Goal: Information Seeking & Learning: Find specific fact

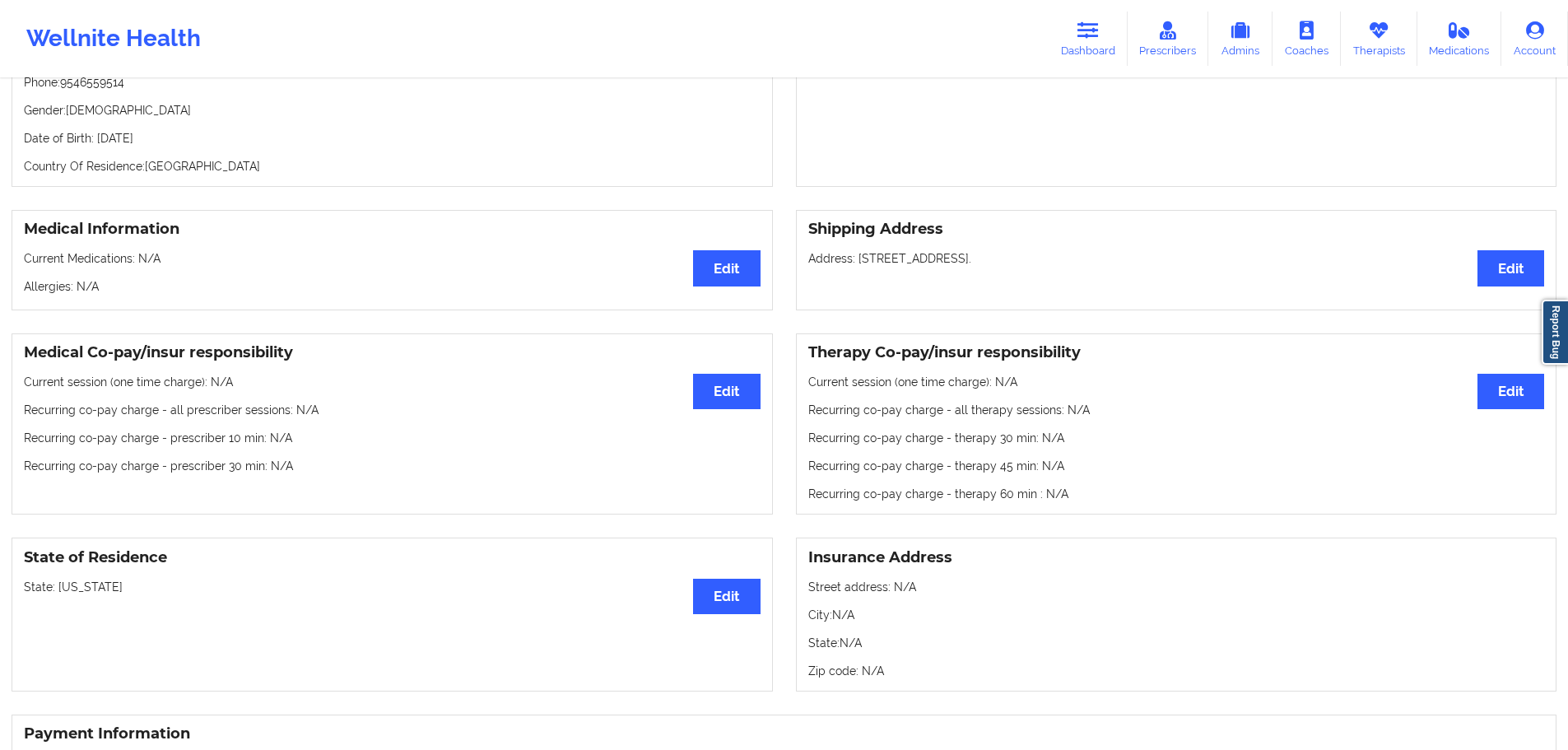
scroll to position [165, 0]
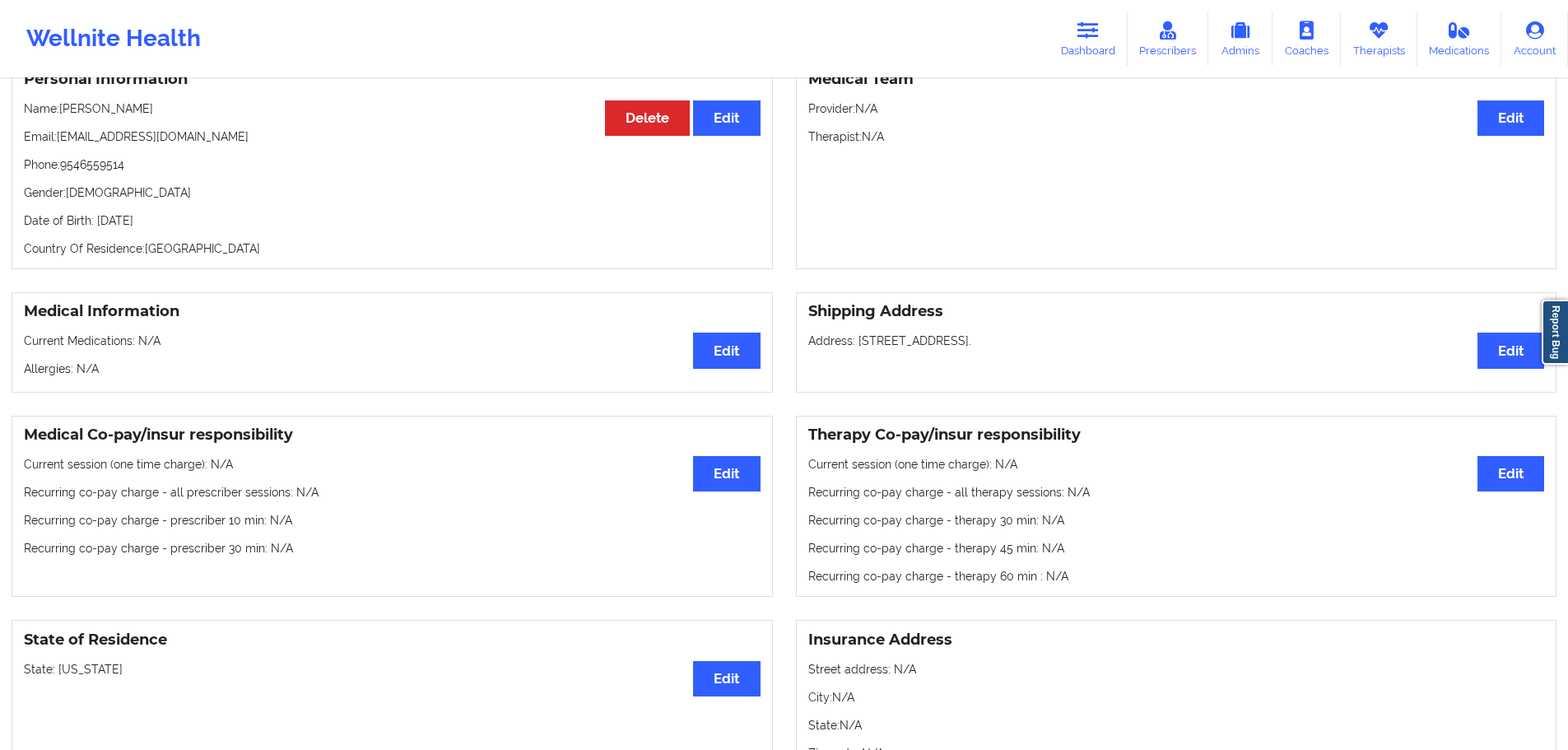
click at [162, 227] on p "Date of Birth: [DEMOGRAPHIC_DATA]" at bounding box center [392, 220] width 737 height 16
click at [164, 227] on p "Date of Birth: [DEMOGRAPHIC_DATA]" at bounding box center [392, 220] width 737 height 16
copy p "1988"
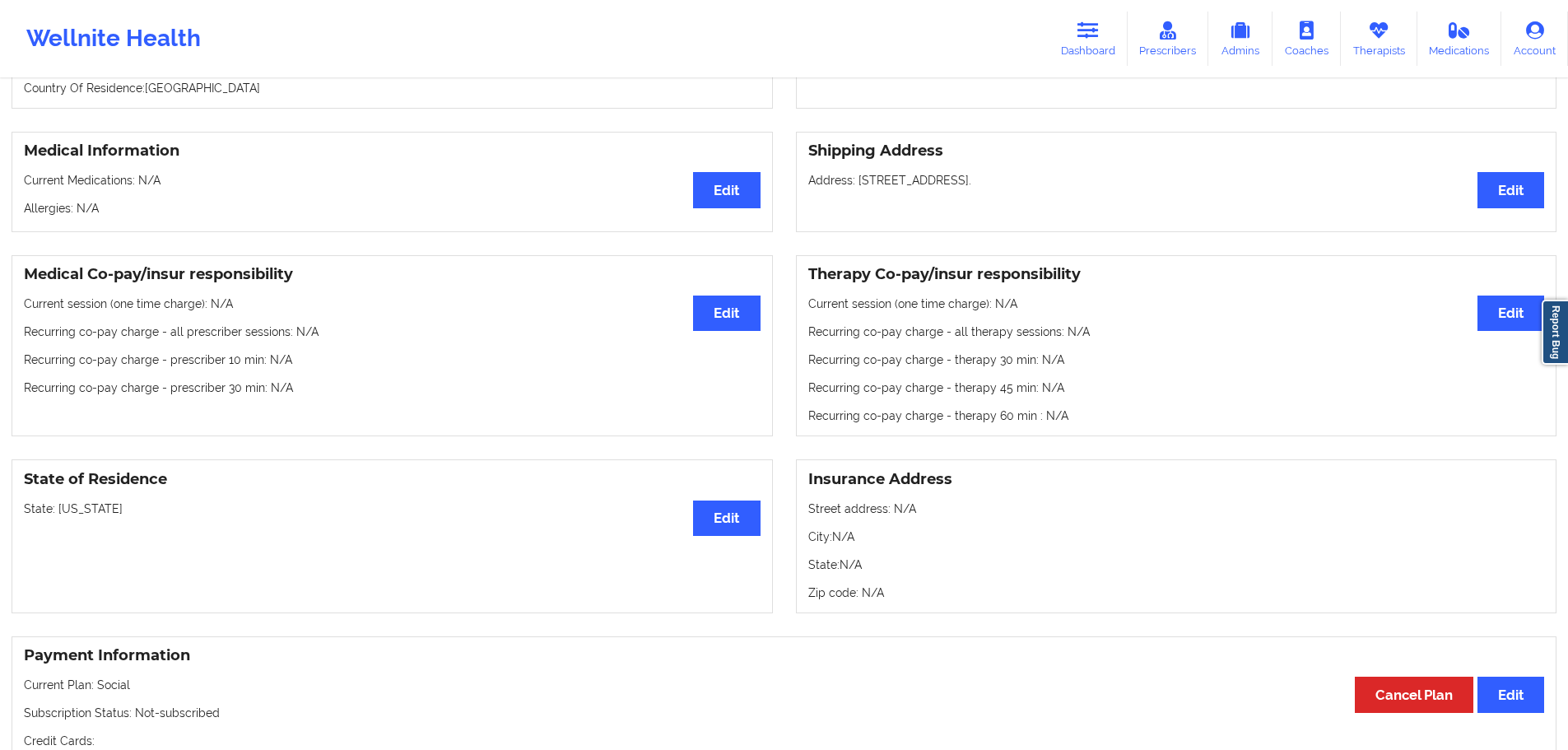
scroll to position [144, 0]
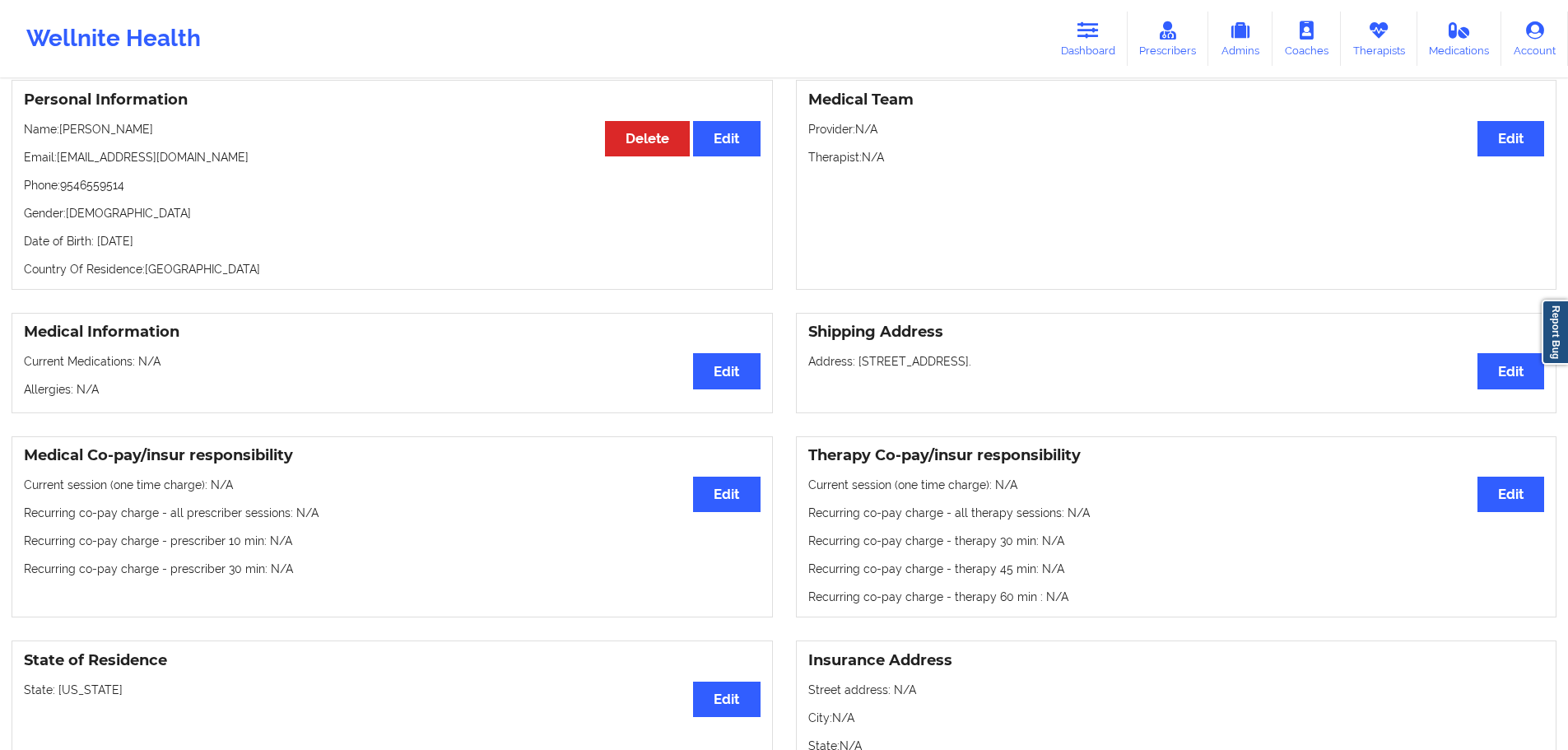
drag, startPoint x: 160, startPoint y: 128, endPoint x: 64, endPoint y: 137, distance: 96.4
click at [64, 137] on p "Name: [PERSON_NAME]" at bounding box center [392, 129] width 737 height 16
copy p "[PERSON_NAME]"
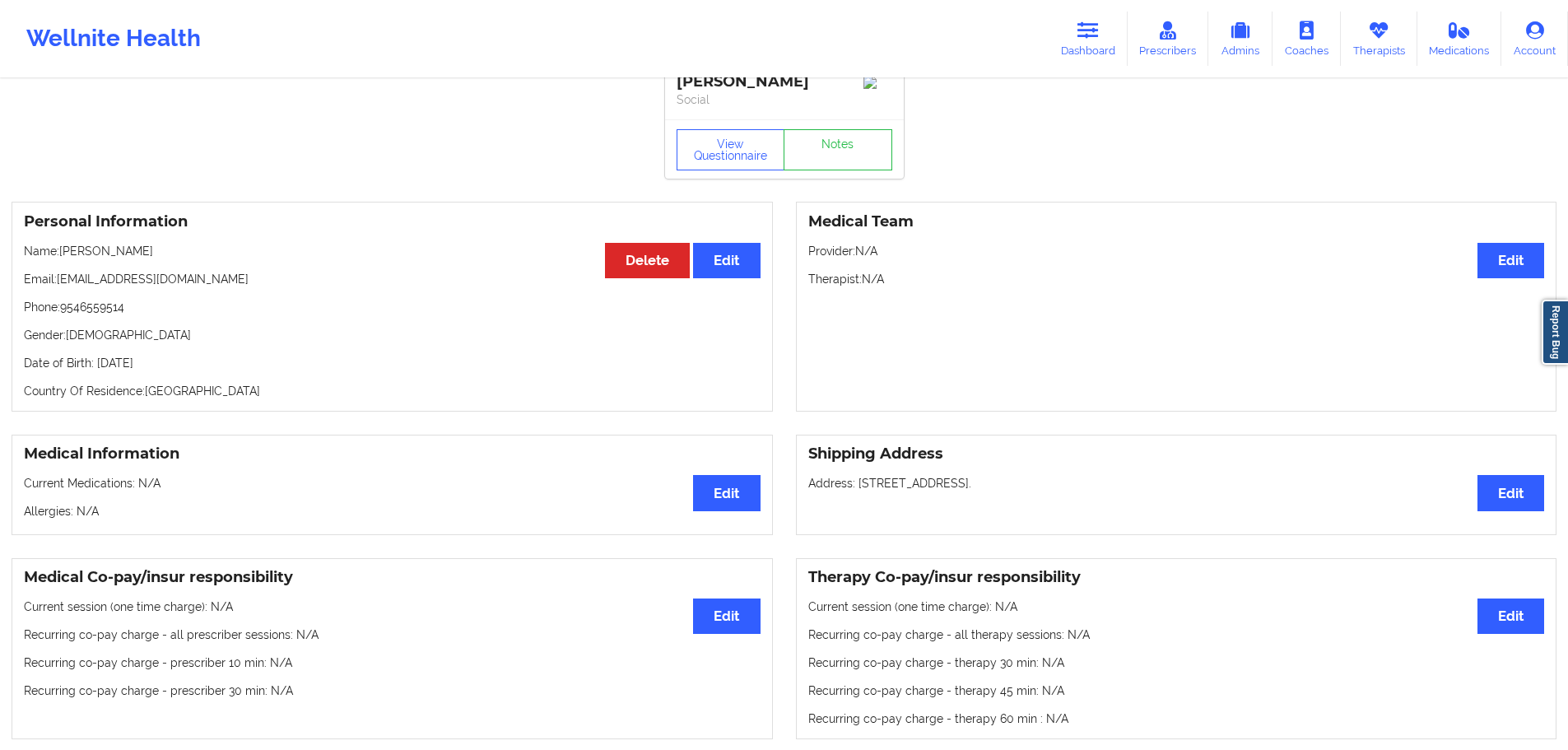
scroll to position [0, 0]
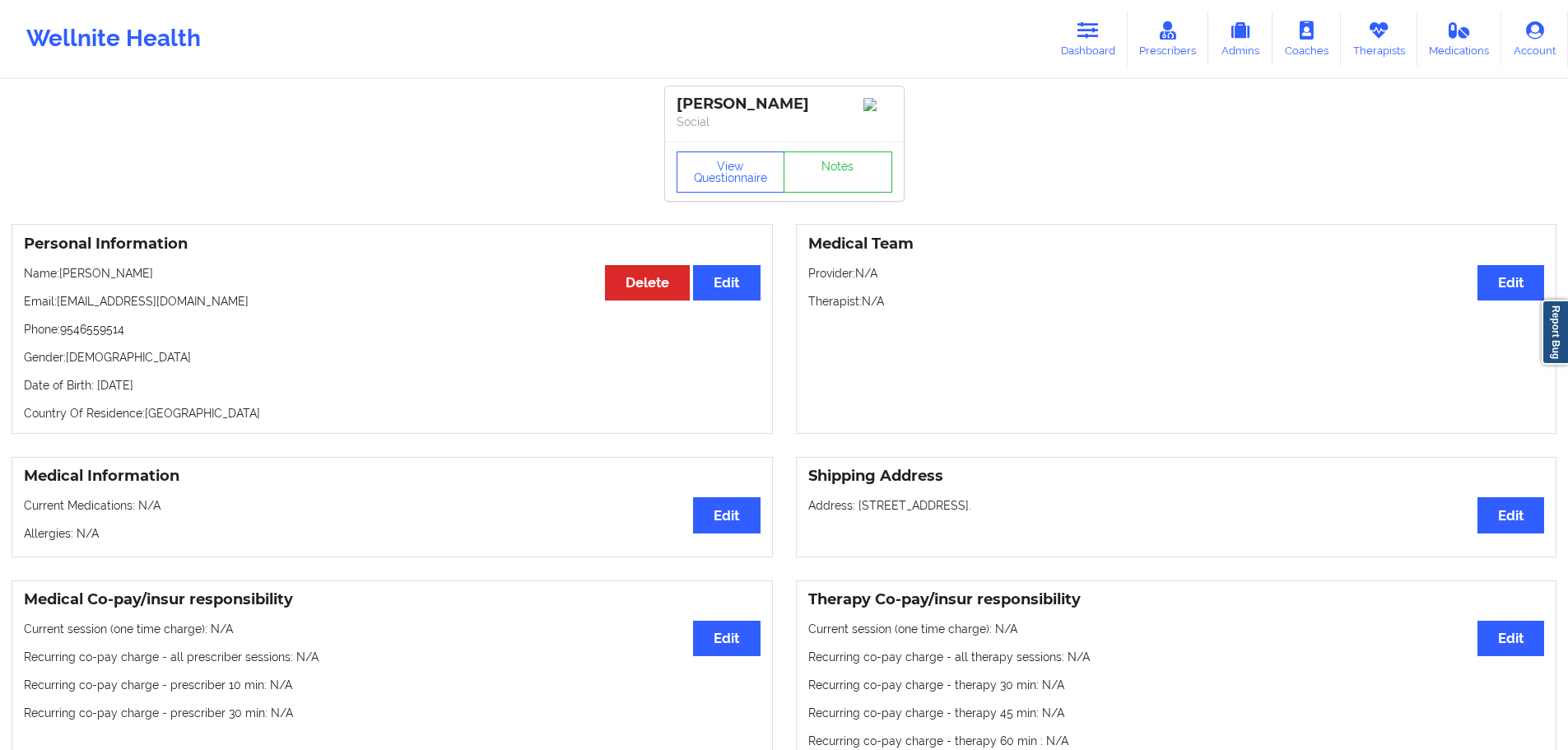
drag, startPoint x: 1107, startPoint y: 19, endPoint x: 1037, endPoint y: 71, distance: 87.2
click at [1107, 19] on link "Dashboard" at bounding box center [1088, 38] width 79 height 54
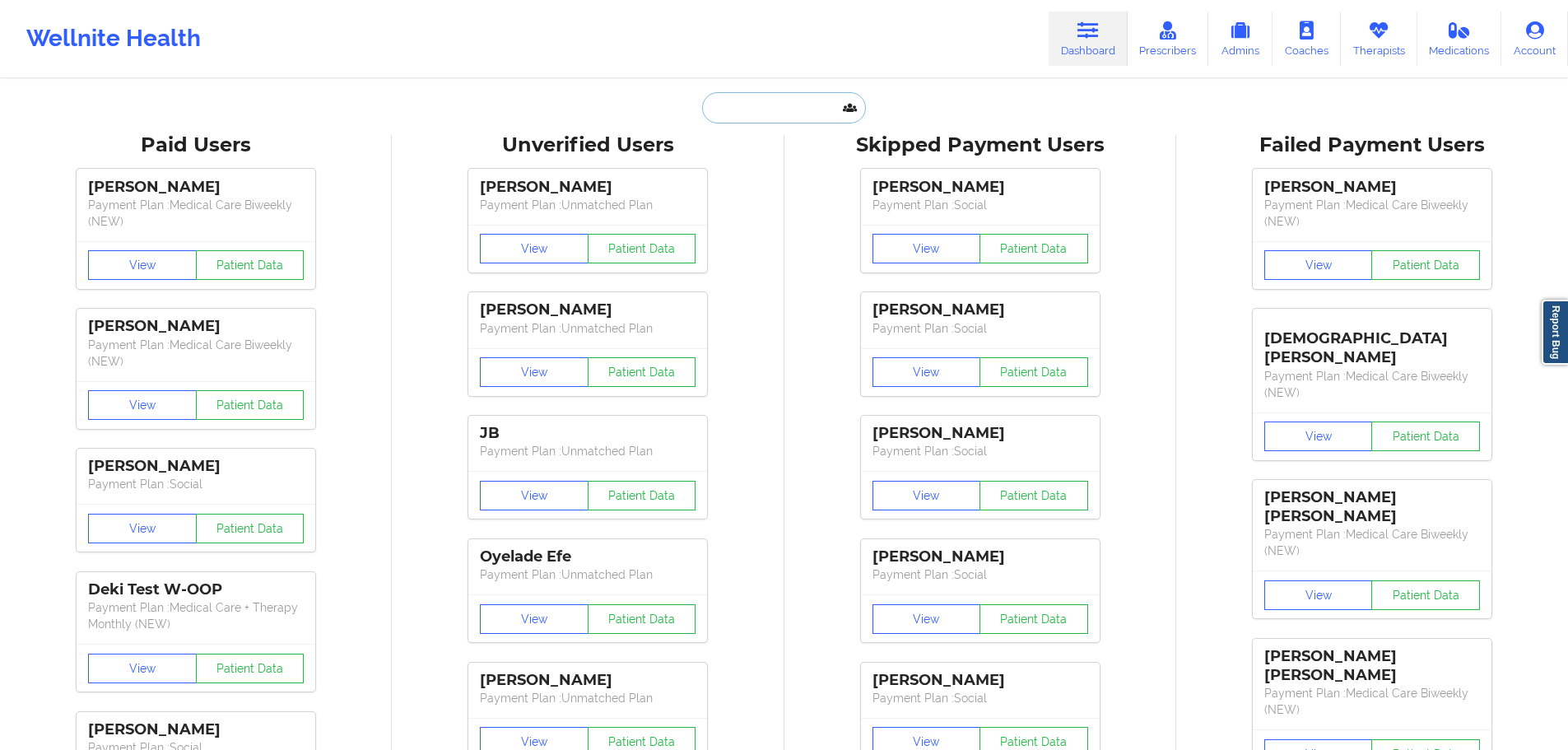
click at [803, 104] on input "text" at bounding box center [784, 108] width 163 height 31
paste input "[EMAIL_ADDRESS][DOMAIN_NAME]"
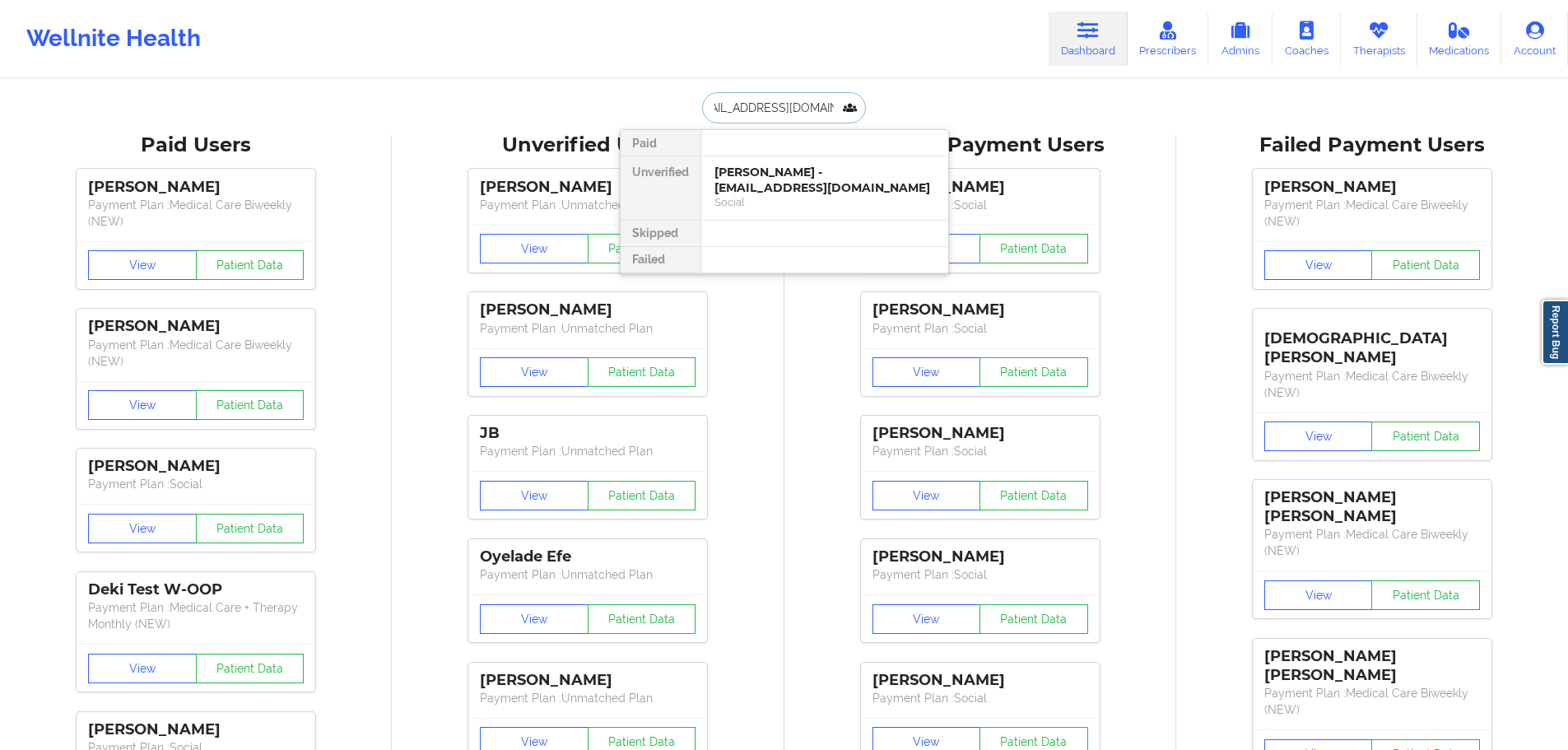
type input "[EMAIL_ADDRESS][DOMAIN_NAME]"
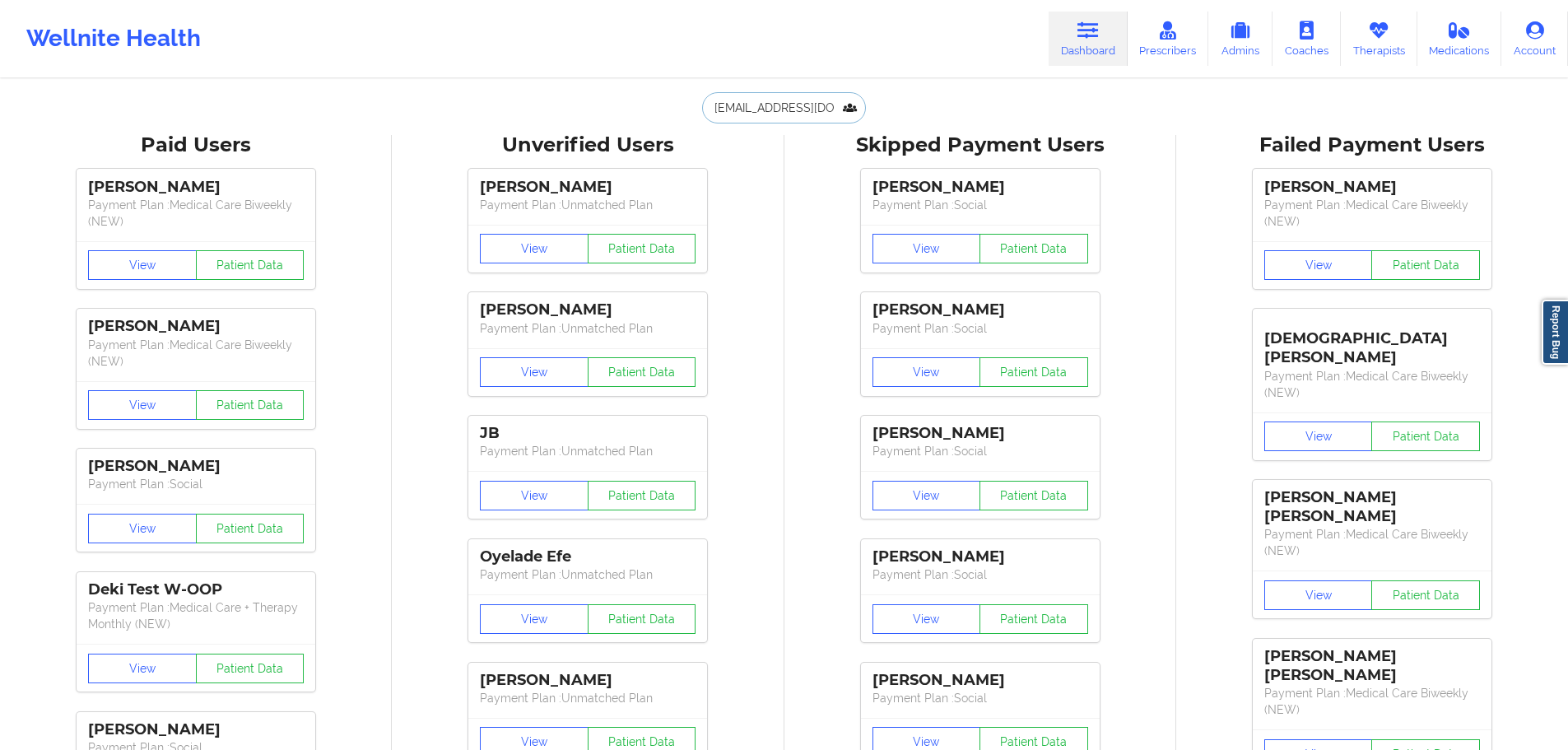
click at [789, 112] on input "[EMAIL_ADDRESS][DOMAIN_NAME]" at bounding box center [784, 108] width 163 height 31
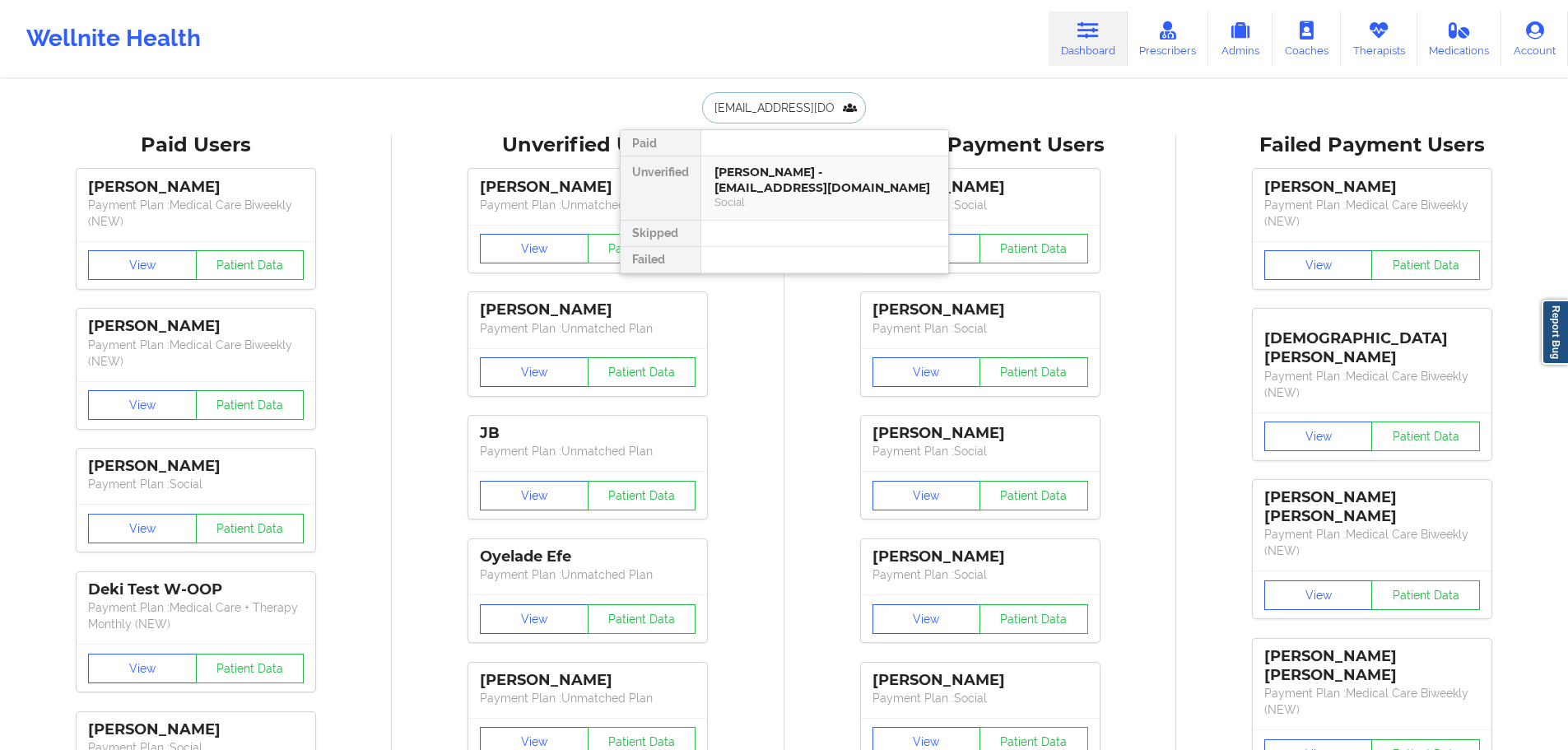
click at [792, 158] on div "[PERSON_NAME] - [EMAIL_ADDRESS][DOMAIN_NAME] Social" at bounding box center [825, 188] width 247 height 64
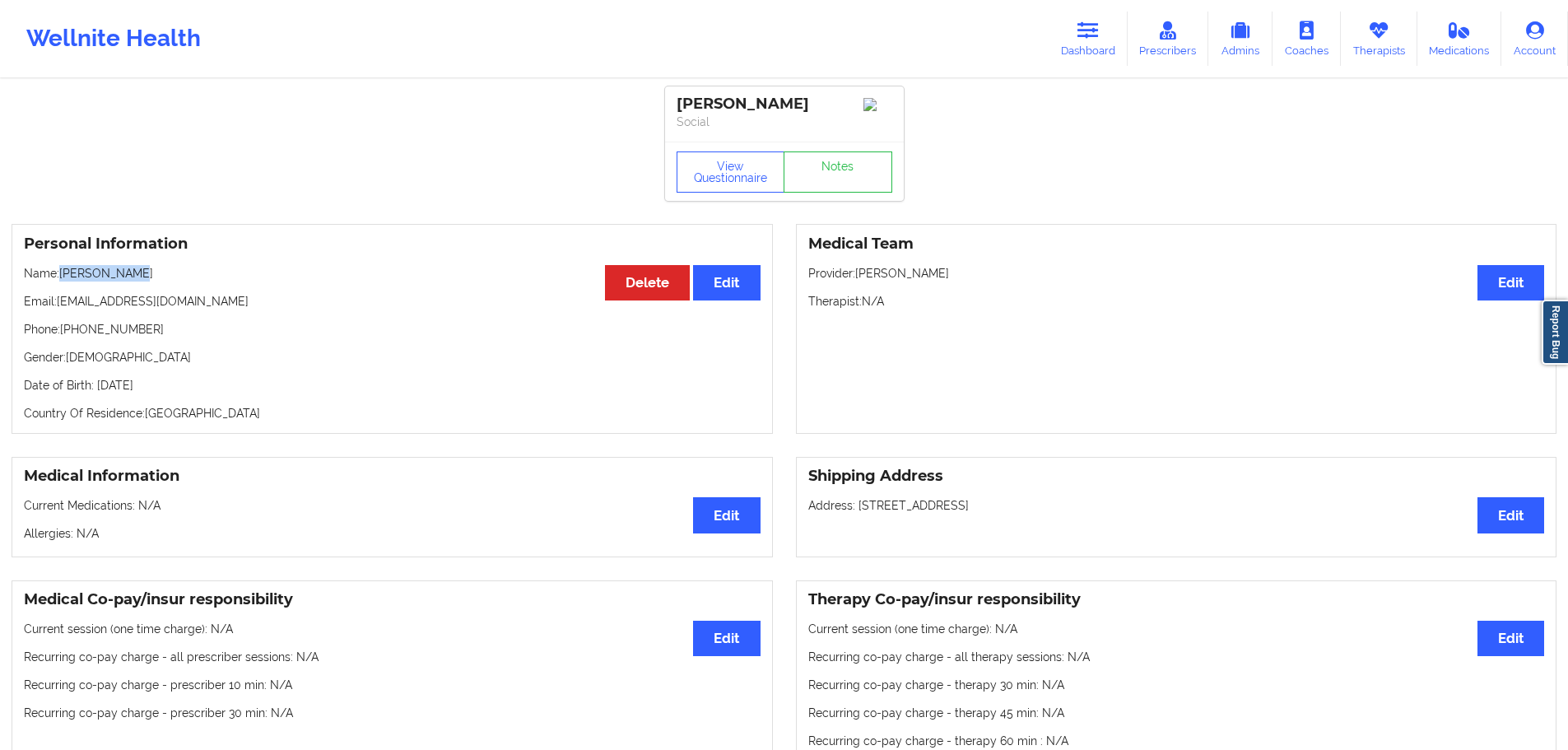
drag, startPoint x: 131, startPoint y: 275, endPoint x: 132, endPoint y: 300, distance: 25.0
click at [63, 277] on p "Name: [PERSON_NAME]" at bounding box center [392, 273] width 737 height 16
drag, startPoint x: 317, startPoint y: 333, endPoint x: 233, endPoint y: 315, distance: 85.9
click at [307, 333] on p "Phone: [PHONE_NUMBER]" at bounding box center [392, 329] width 737 height 16
drag, startPoint x: 179, startPoint y: 300, endPoint x: 58, endPoint y: 300, distance: 121.0
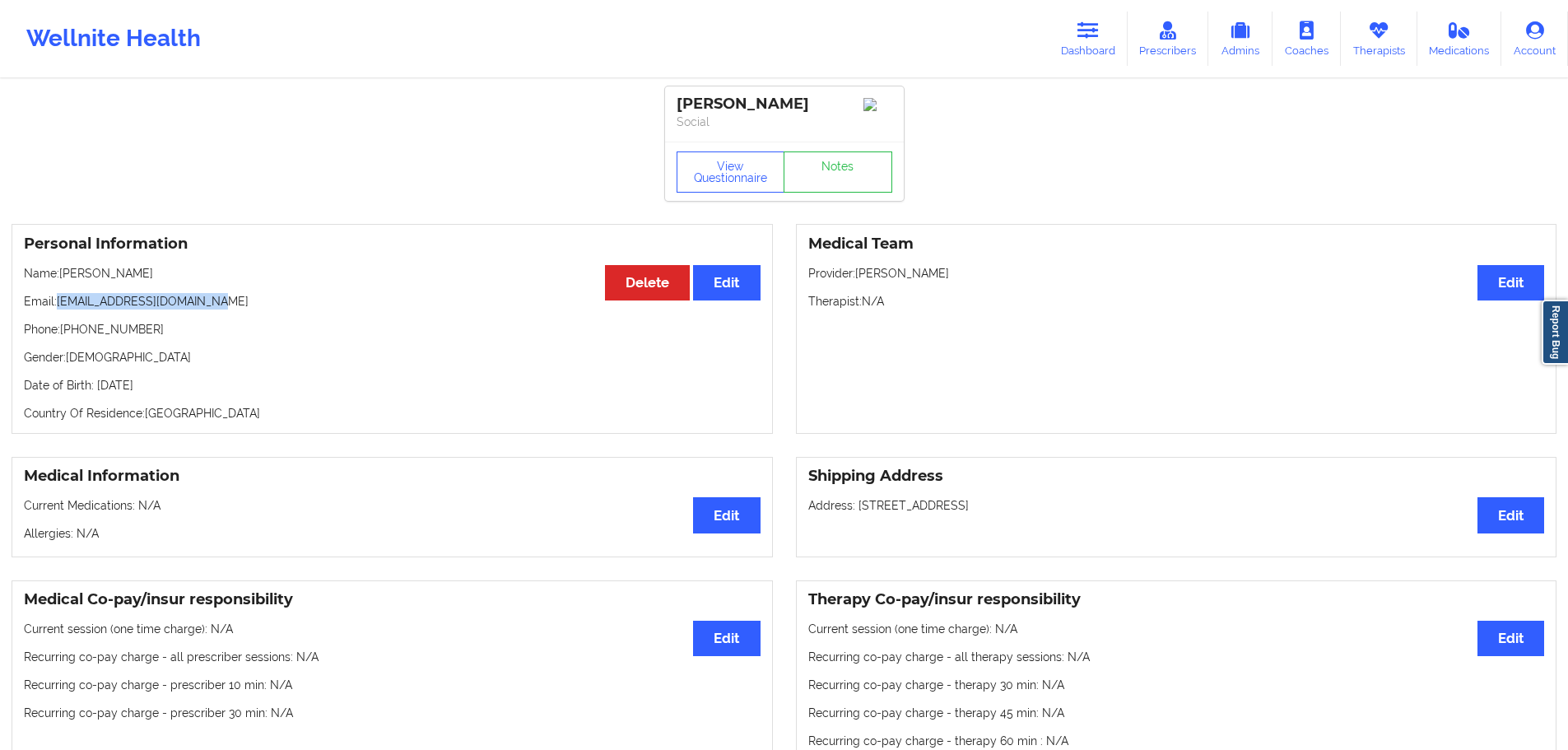
click at [58, 300] on p "Email: [EMAIL_ADDRESS][DOMAIN_NAME]" at bounding box center [392, 300] width 737 height 16
copy p "[EMAIL_ADDRESS][DOMAIN_NAME]"
drag, startPoint x: 148, startPoint y: 276, endPoint x: 64, endPoint y: 279, distance: 84.1
click at [64, 279] on p "Name: [PERSON_NAME]" at bounding box center [392, 273] width 737 height 16
copy p "[PERSON_NAME]"
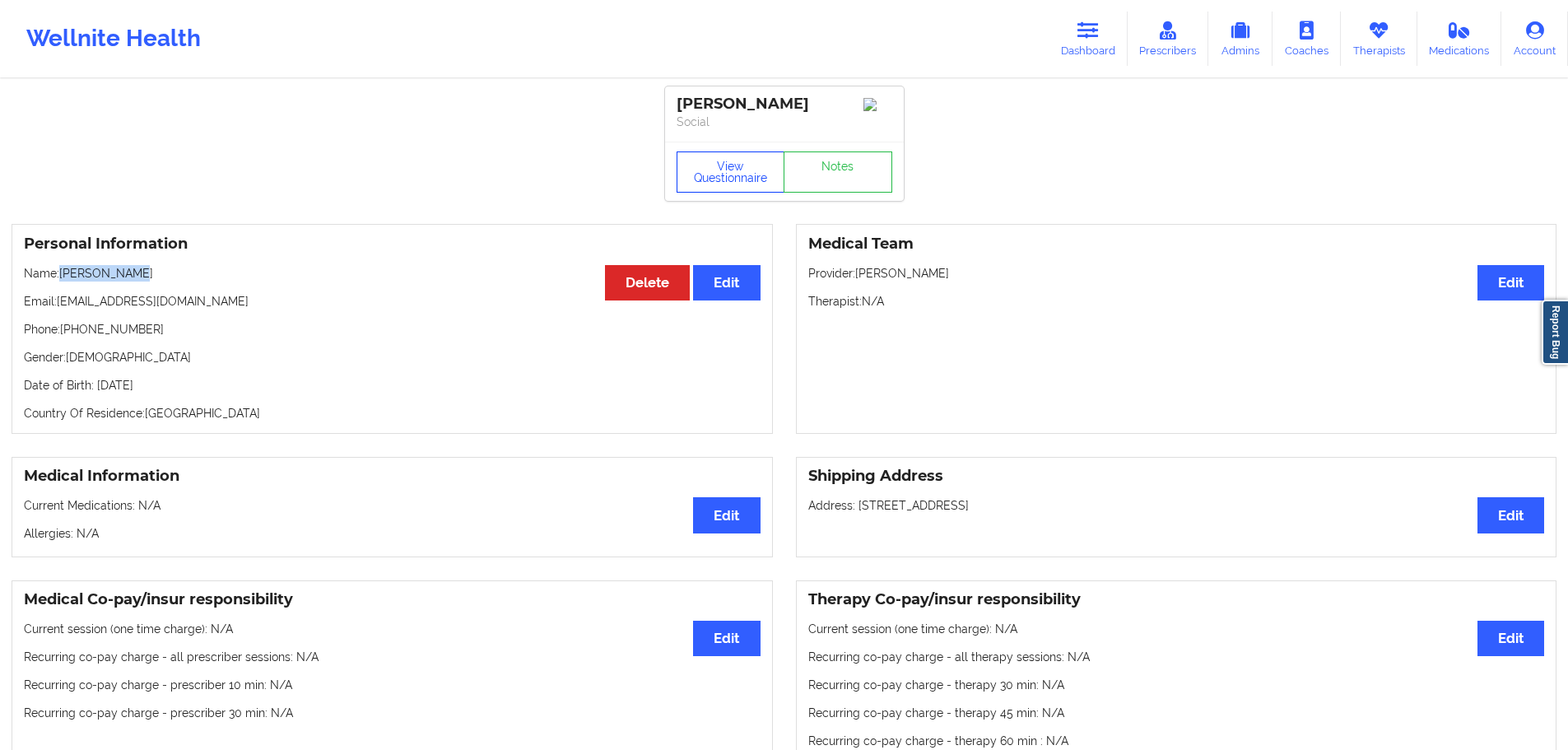
click at [760, 162] on button "View Questionnaire" at bounding box center [731, 172] width 109 height 41
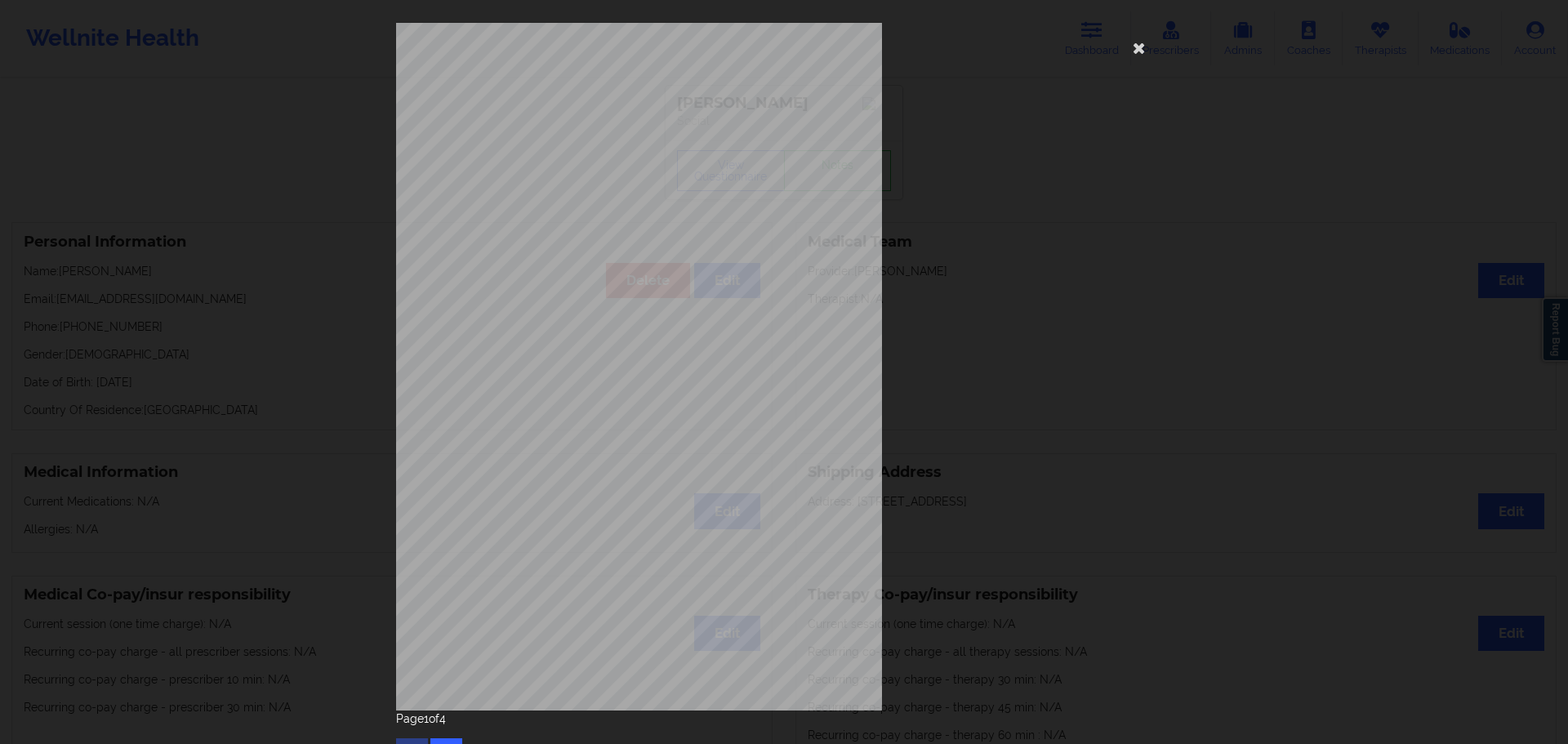
click at [446, 736] on div "Page 1 of 4" at bounding box center [784, 738] width 776 height 57
click at [446, 740] on button "button" at bounding box center [446, 753] width 32 height 29
click at [1142, 45] on icon at bounding box center [1140, 47] width 26 height 26
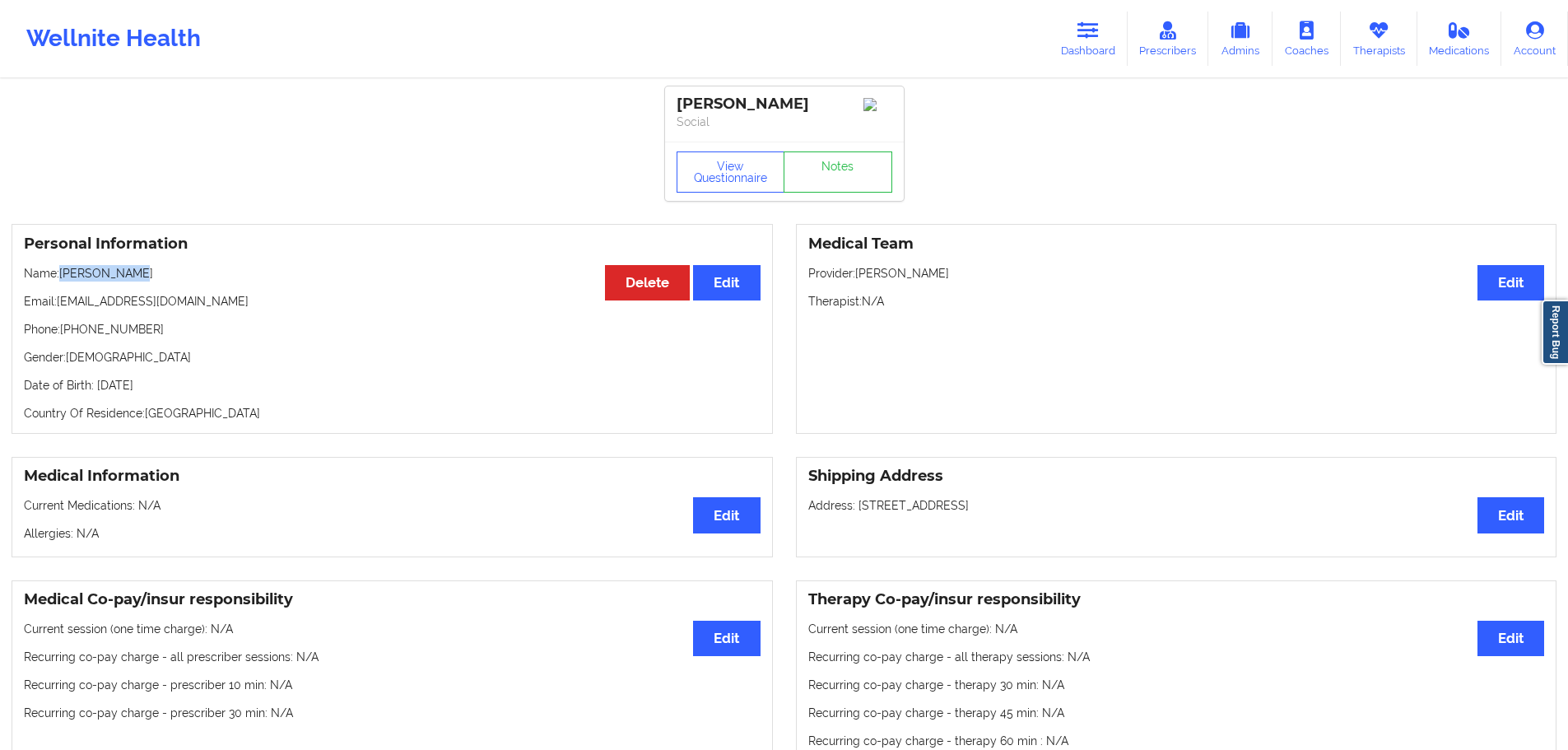
click at [61, 274] on p "Name: [PERSON_NAME]" at bounding box center [392, 273] width 737 height 16
copy p "[PERSON_NAME]"
drag, startPoint x: 152, startPoint y: 327, endPoint x: 65, endPoint y: 339, distance: 87.8
click at [65, 337] on p "Phone: [PHONE_NUMBER]" at bounding box center [392, 329] width 737 height 16
copy p "[PHONE_NUMBER]"
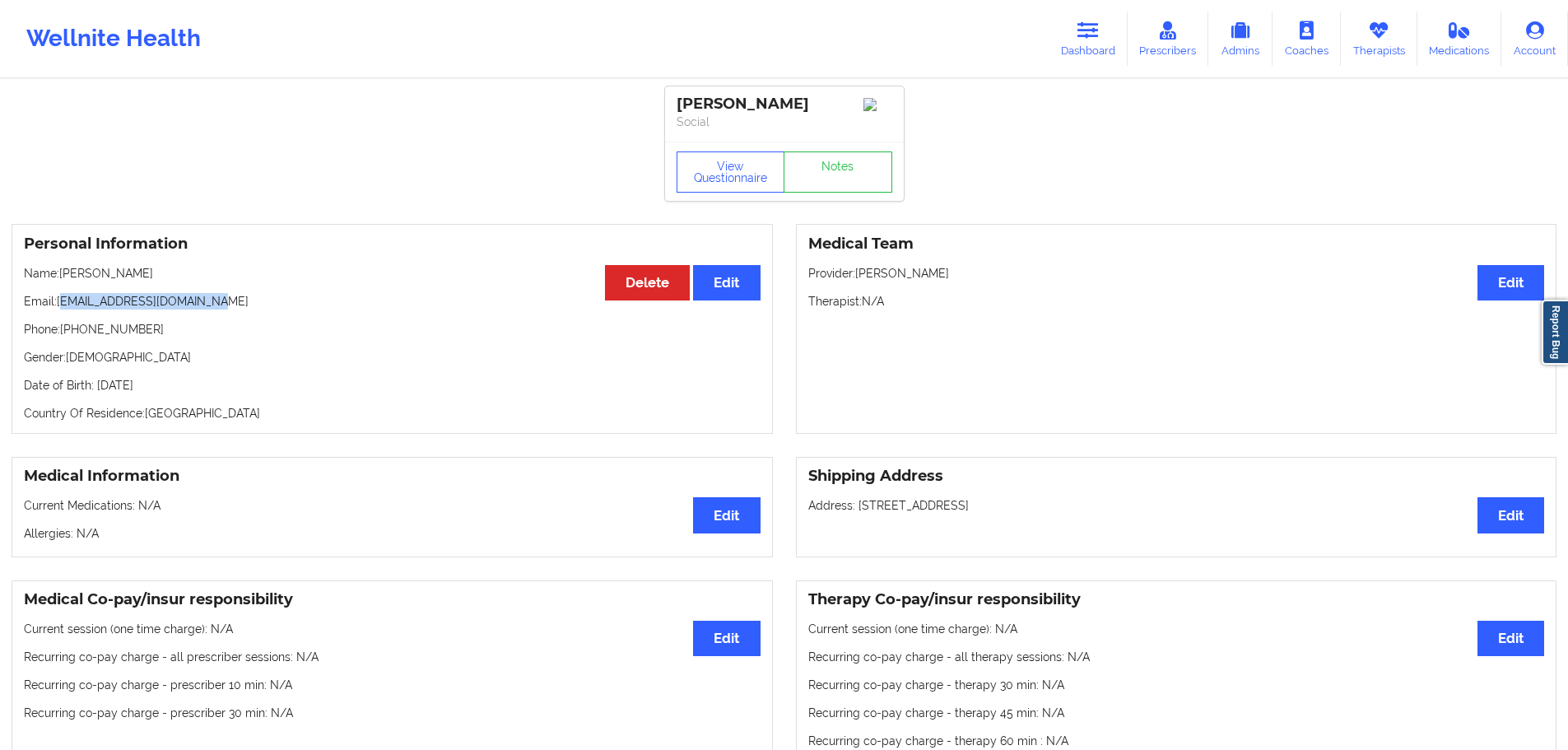
drag, startPoint x: 223, startPoint y: 306, endPoint x: 62, endPoint y: 310, distance: 161.0
click at [62, 310] on p "Email: [EMAIL_ADDRESS][DOMAIN_NAME]" at bounding box center [392, 300] width 737 height 16
drag, startPoint x: 57, startPoint y: 310, endPoint x: 220, endPoint y: 307, distance: 163.0
click at [220, 307] on p "Email: [EMAIL_ADDRESS][DOMAIN_NAME]" at bounding box center [392, 300] width 737 height 16
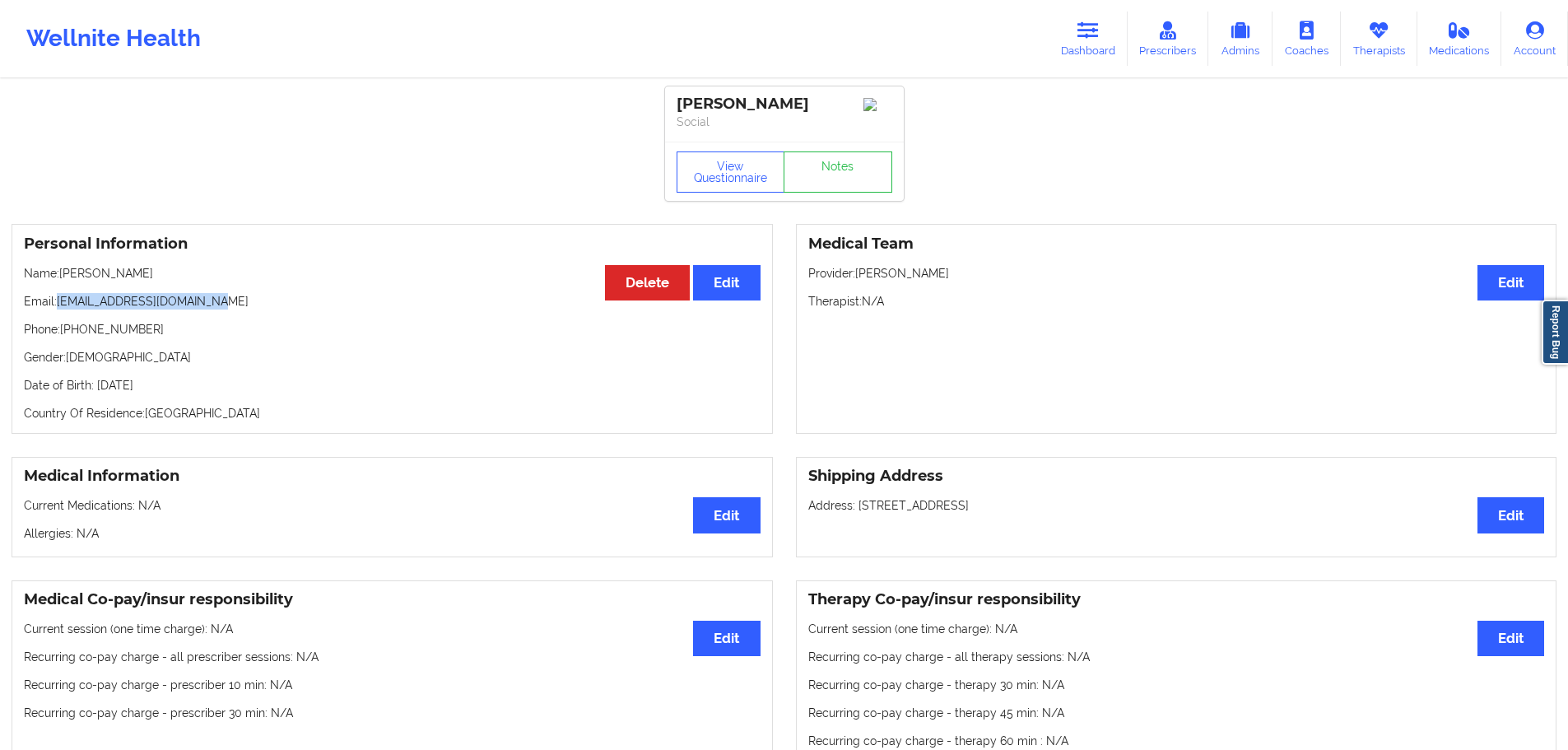
copy p "[EMAIL_ADDRESS][DOMAIN_NAME]"
drag, startPoint x: 147, startPoint y: 331, endPoint x: 64, endPoint y: 331, distance: 83.0
click at [64, 331] on p "Phone: [PHONE_NUMBER]" at bounding box center [392, 329] width 737 height 16
copy p "[PHONE_NUMBER]"
drag, startPoint x: 148, startPoint y: 279, endPoint x: 64, endPoint y: 279, distance: 84.0
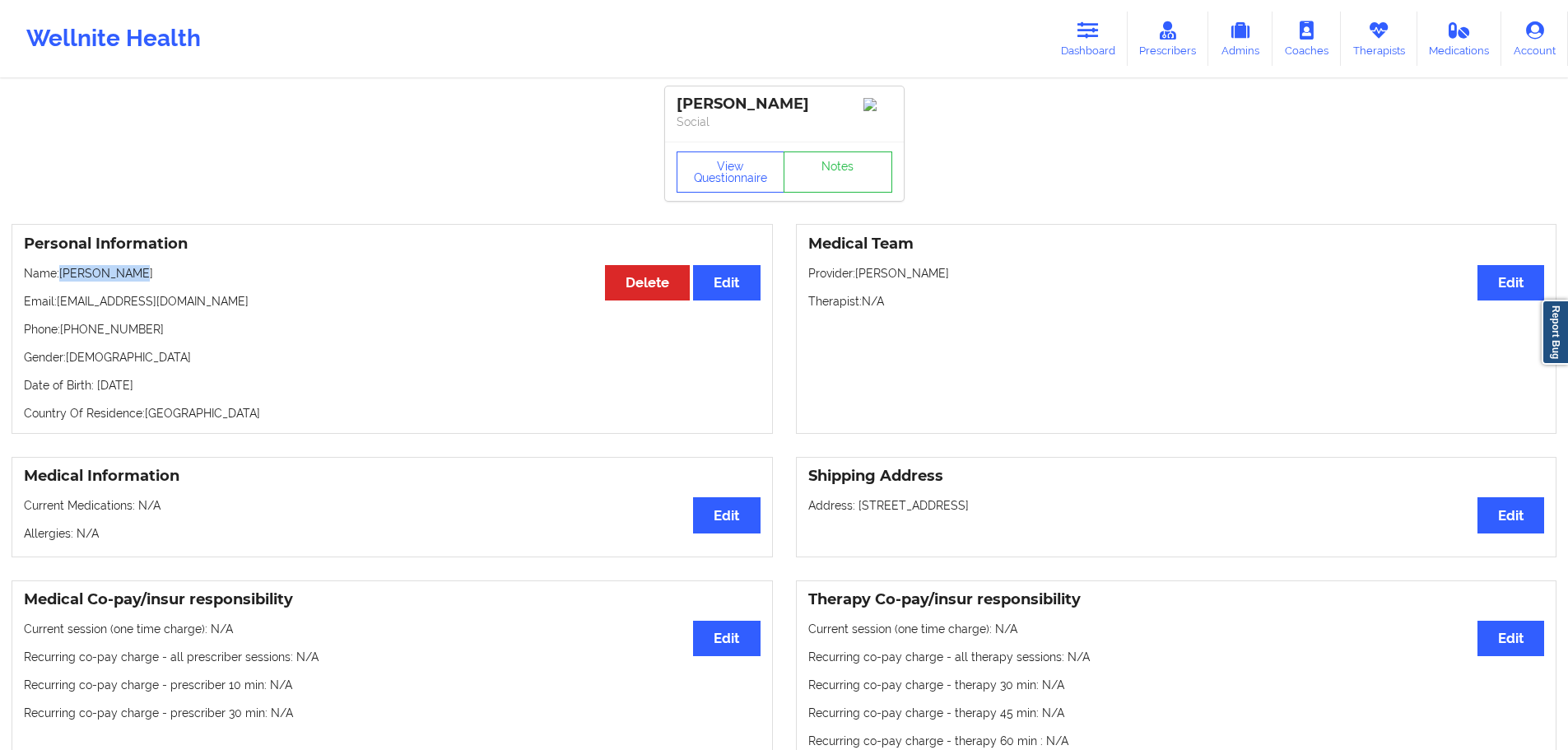
click at [64, 279] on p "Name: [PERSON_NAME]" at bounding box center [392, 273] width 737 height 16
copy p "[PERSON_NAME]"
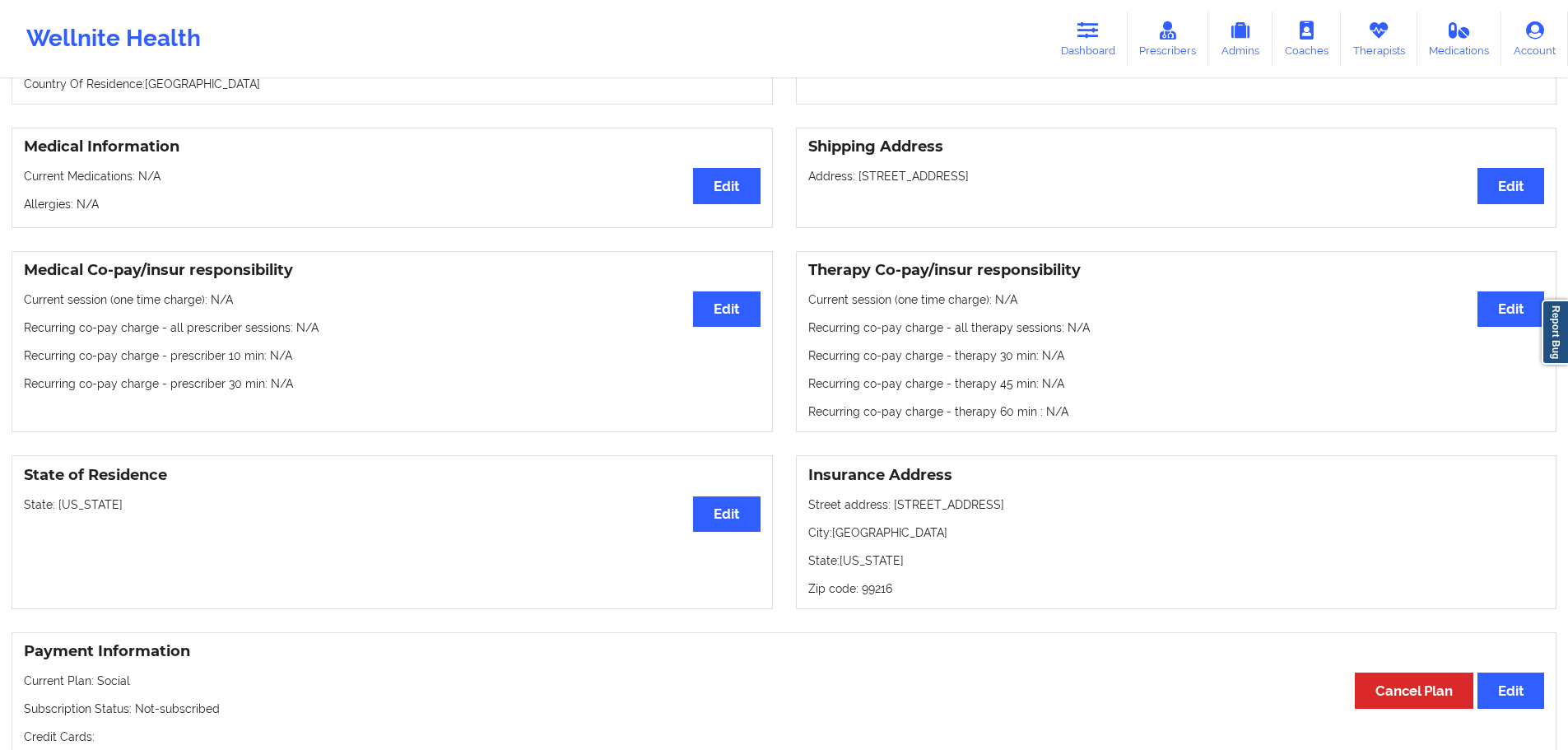
scroll to position [82, 0]
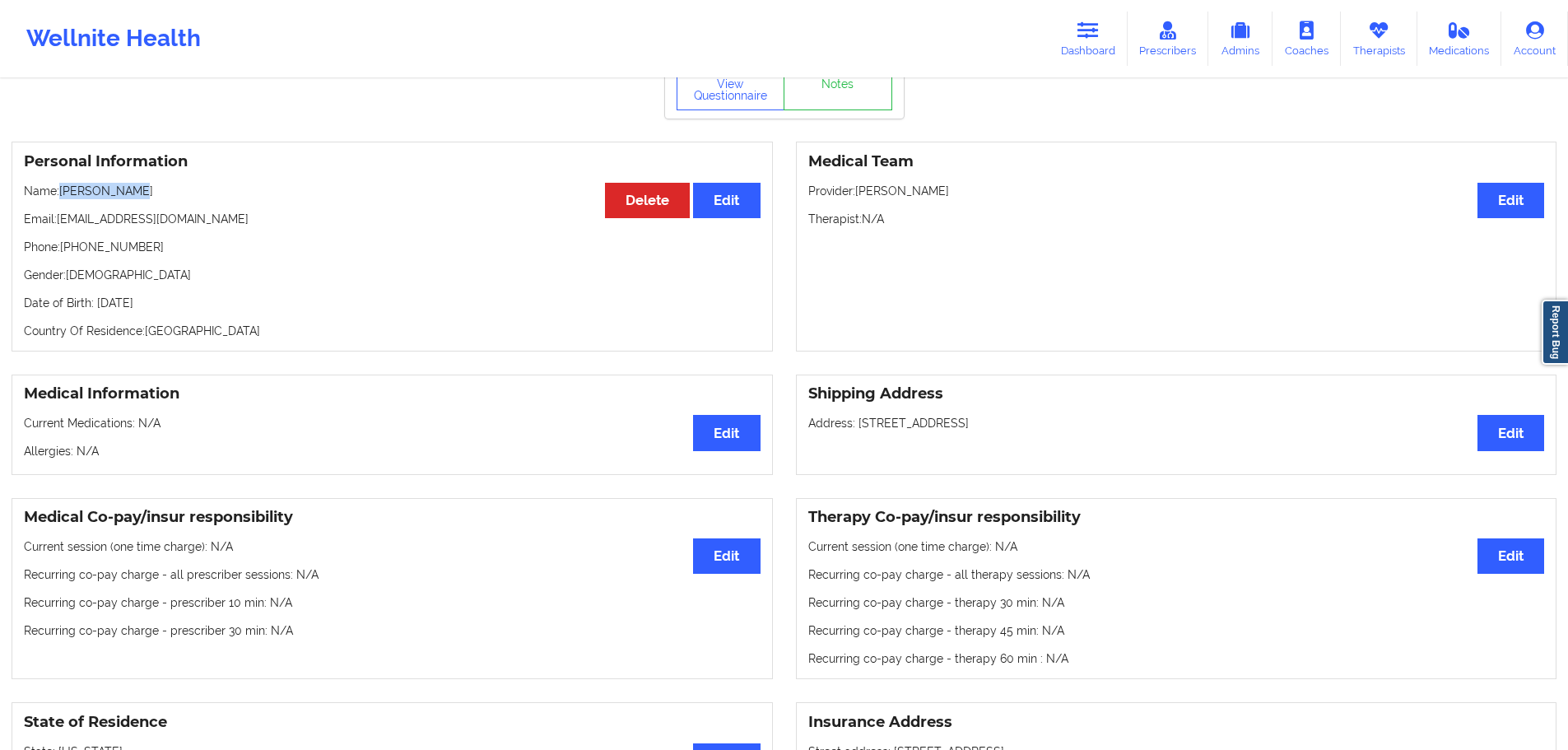
click at [180, 309] on p "Date of Birth: [DEMOGRAPHIC_DATA]" at bounding box center [392, 302] width 737 height 16
copy p "1990"
drag, startPoint x: 189, startPoint y: 237, endPoint x: 64, endPoint y: 243, distance: 125.1
click at [64, 243] on div "Personal Information Edit Delete Name: [PERSON_NAME] Email: [EMAIL_ADDRESS][DOM…" at bounding box center [392, 247] width 762 height 210
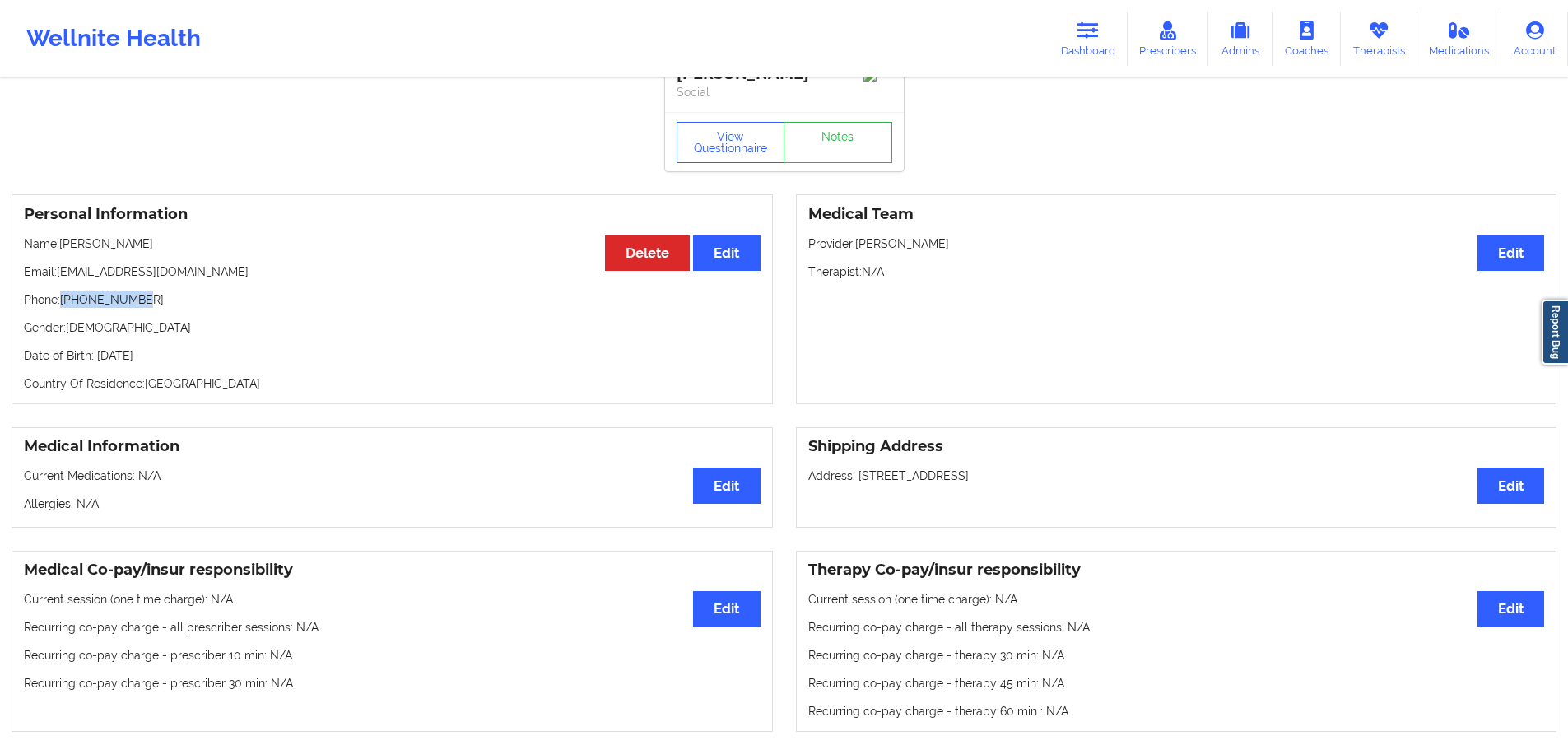
scroll to position [0, 0]
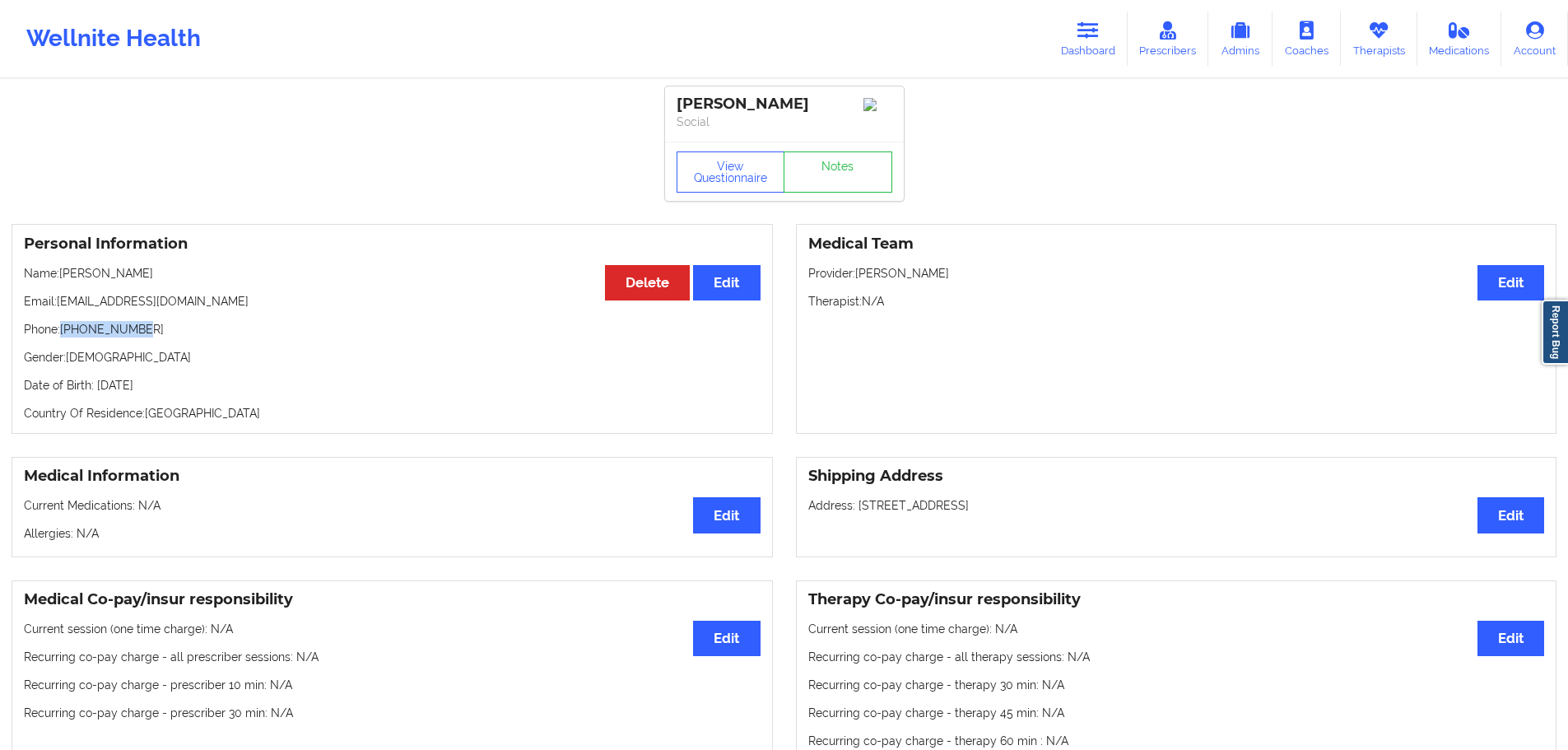
drag, startPoint x: 1116, startPoint y: 22, endPoint x: 1049, endPoint y: 53, distance: 73.8
click at [1114, 24] on link "Dashboard" at bounding box center [1088, 38] width 79 height 54
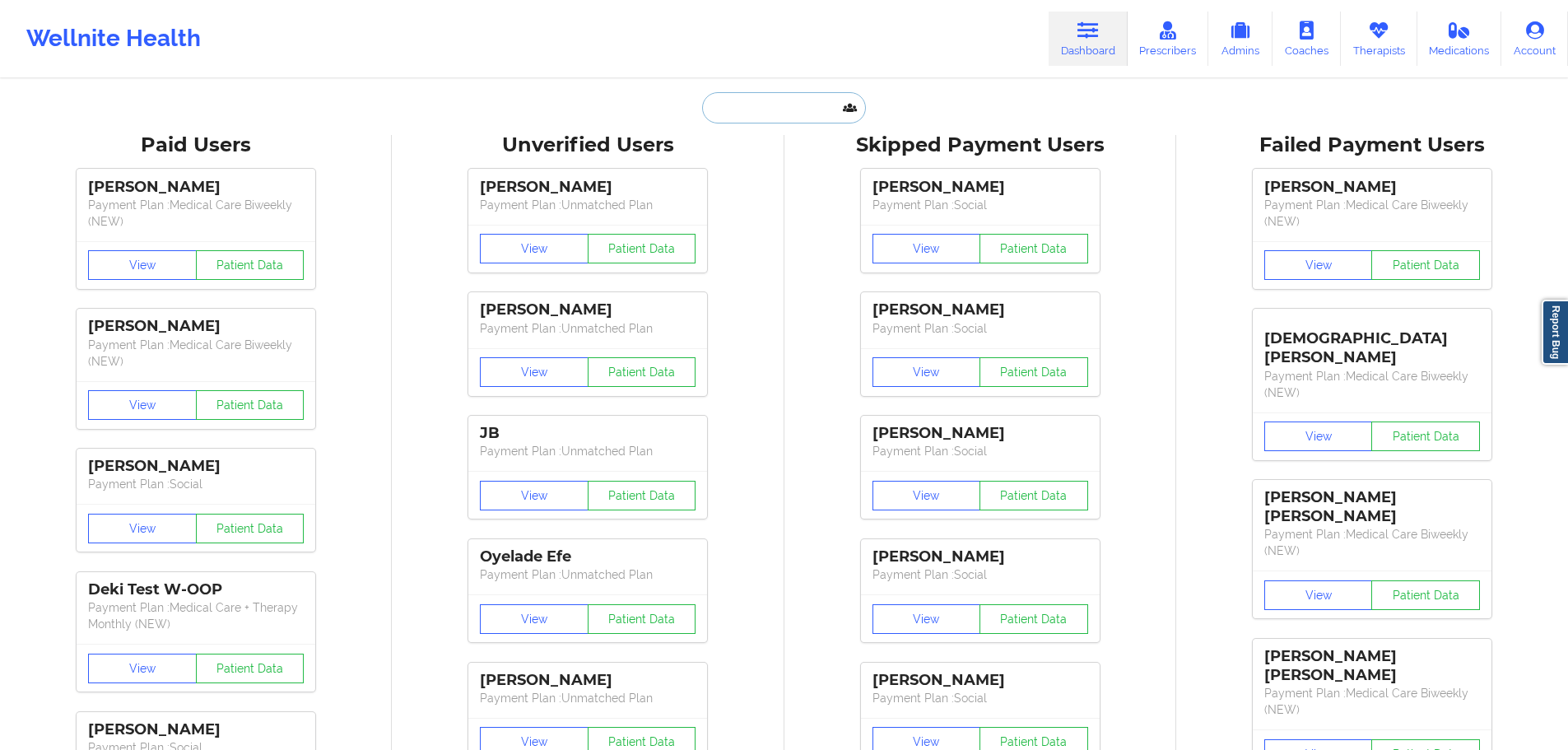
click at [730, 121] on input "text" at bounding box center [784, 108] width 163 height 31
paste input "[EMAIL_ADDRESS][DOMAIN_NAME]"
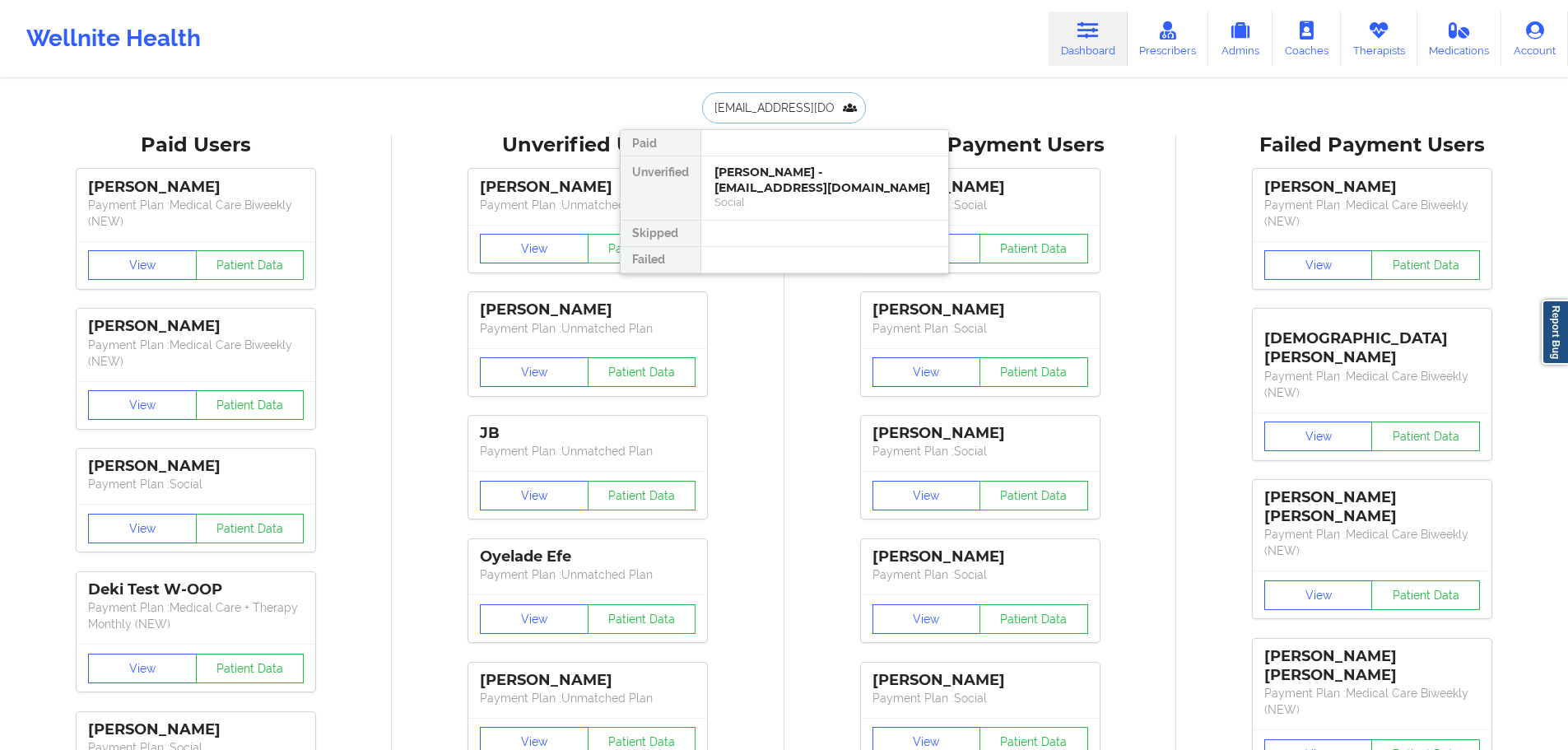
type input "[EMAIL_ADDRESS][DOMAIN_NAME]"
click at [825, 191] on div "[PERSON_NAME] [PERSON_NAME] - [EMAIL_ADDRESS][DOMAIN_NAME]" at bounding box center [825, 180] width 220 height 30
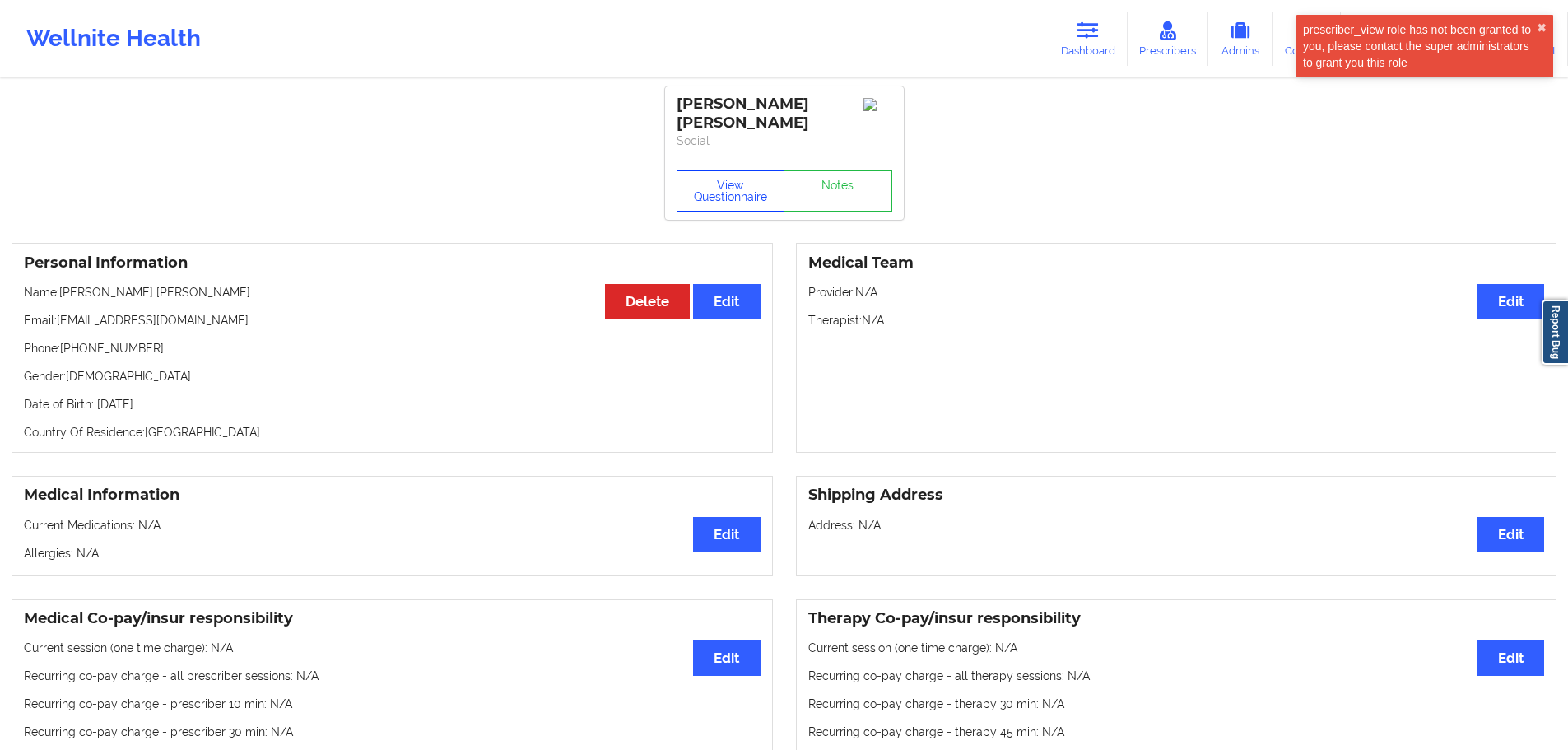
drag, startPoint x: 740, startPoint y: 177, endPoint x: 675, endPoint y: 194, distance: 67.2
click at [740, 178] on button "View Questionnaire" at bounding box center [731, 191] width 109 height 41
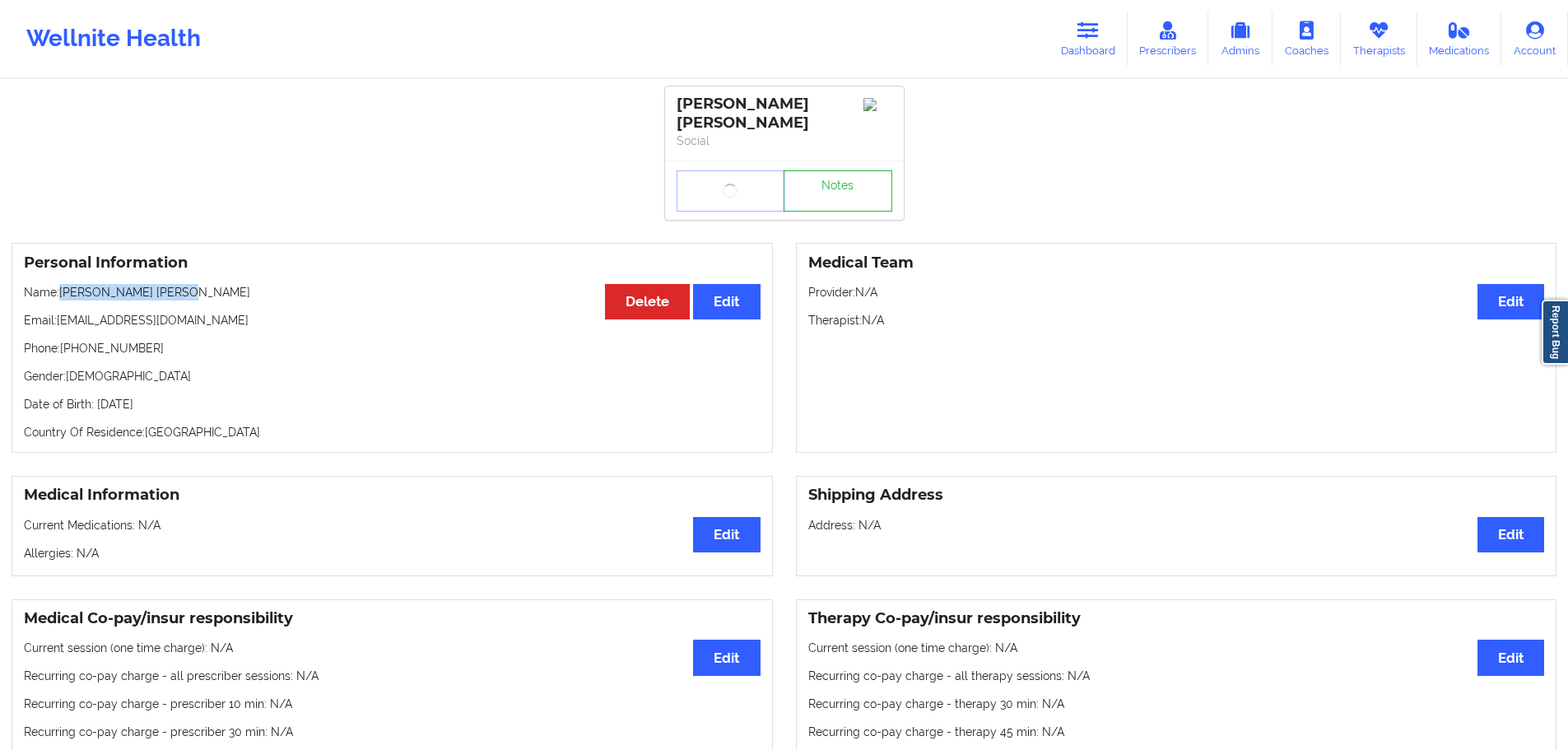
drag, startPoint x: 193, startPoint y: 277, endPoint x: 63, endPoint y: 276, distance: 130.0
click at [63, 284] on p "Name: [PERSON_NAME] [PERSON_NAME]" at bounding box center [392, 292] width 737 height 16
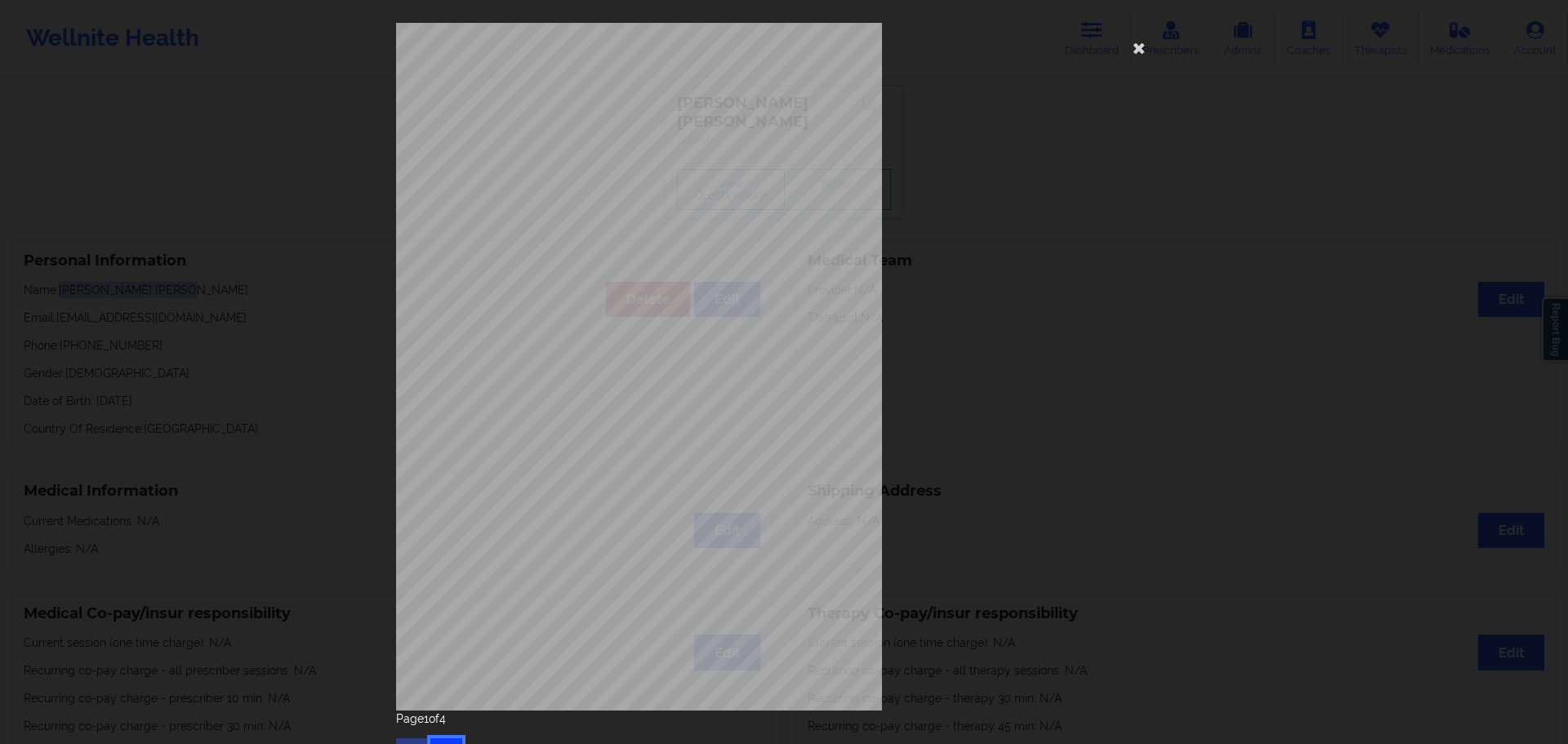
click at [435, 738] on button "button" at bounding box center [446, 753] width 32 height 29
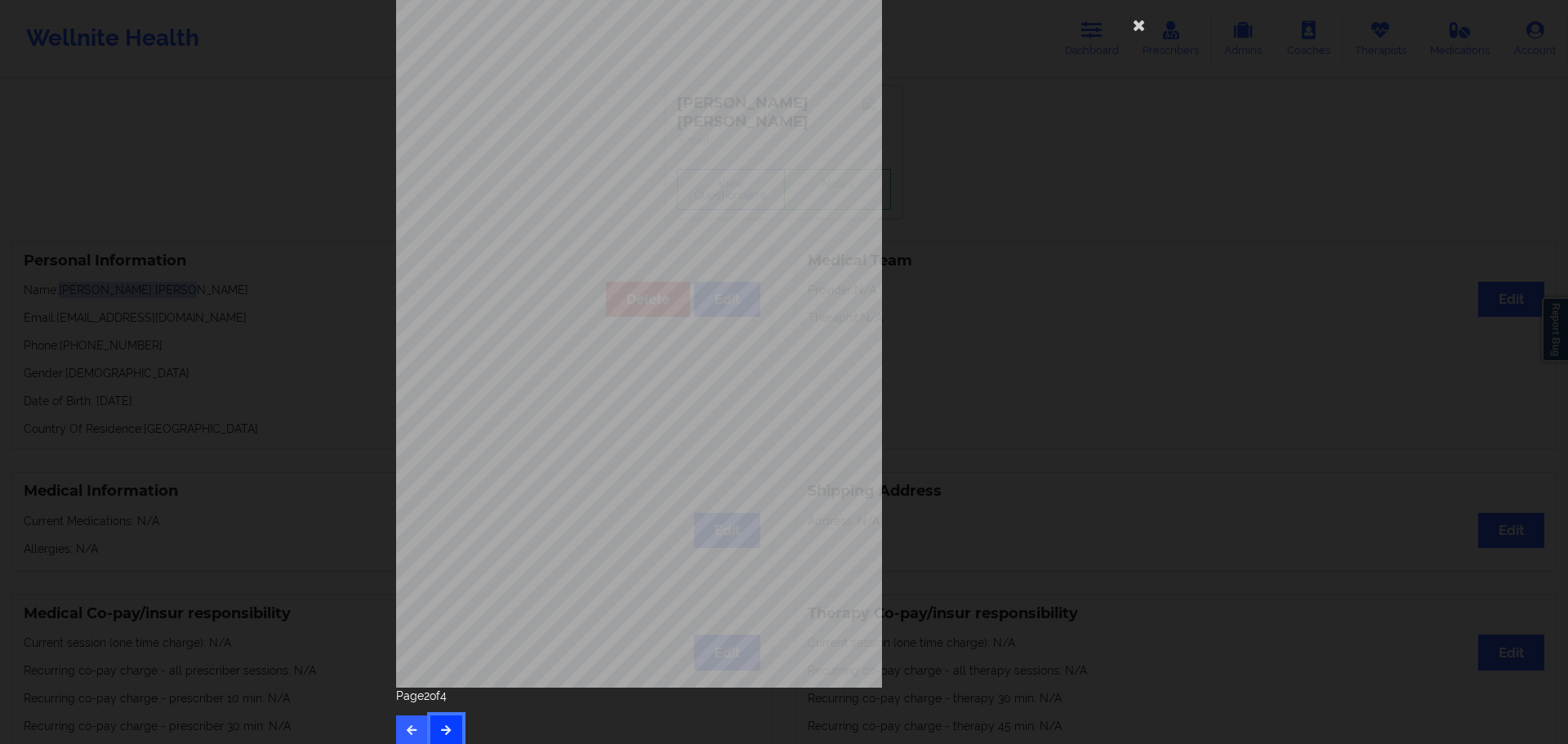
click at [436, 738] on button "button" at bounding box center [446, 730] width 32 height 29
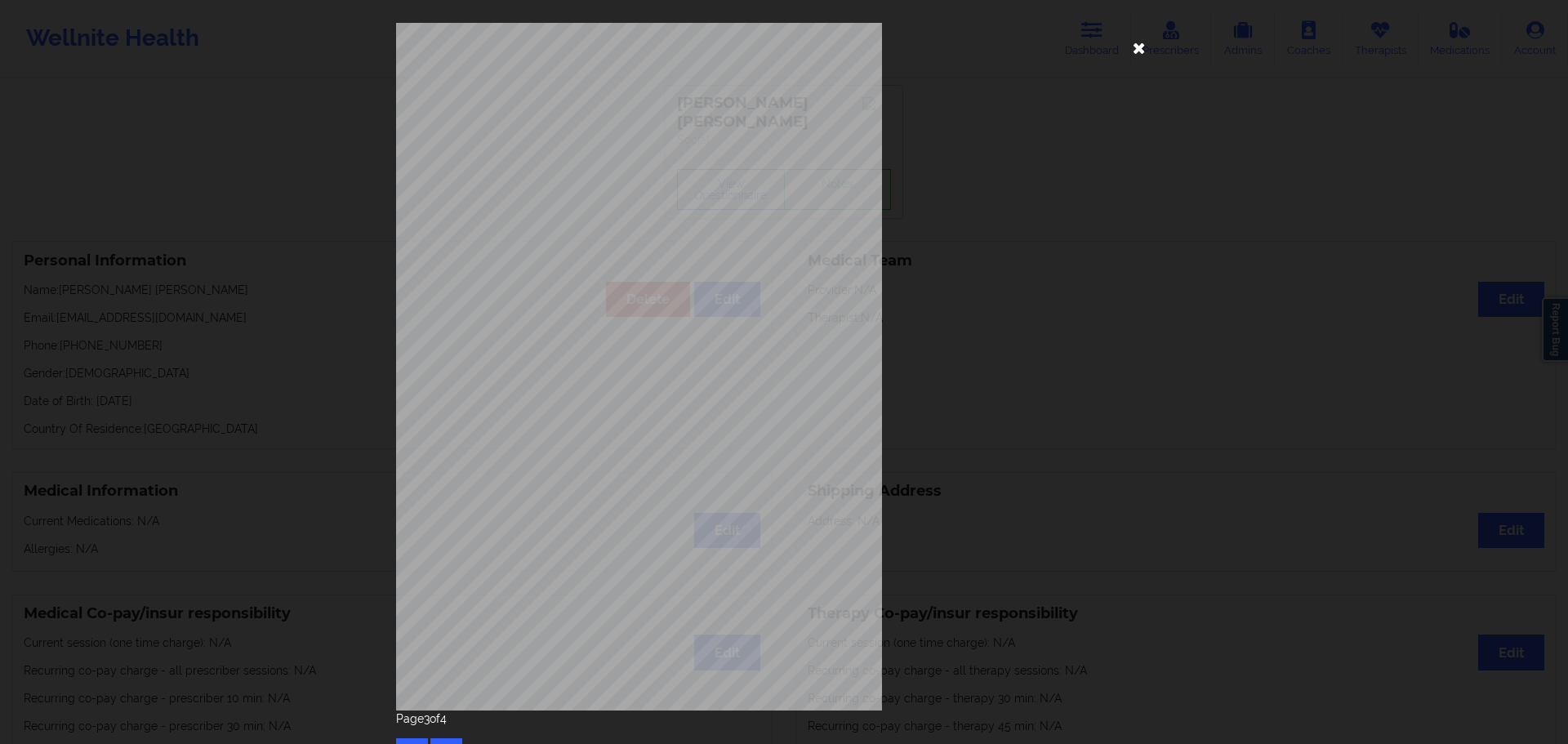
click at [1136, 55] on icon at bounding box center [1140, 47] width 26 height 26
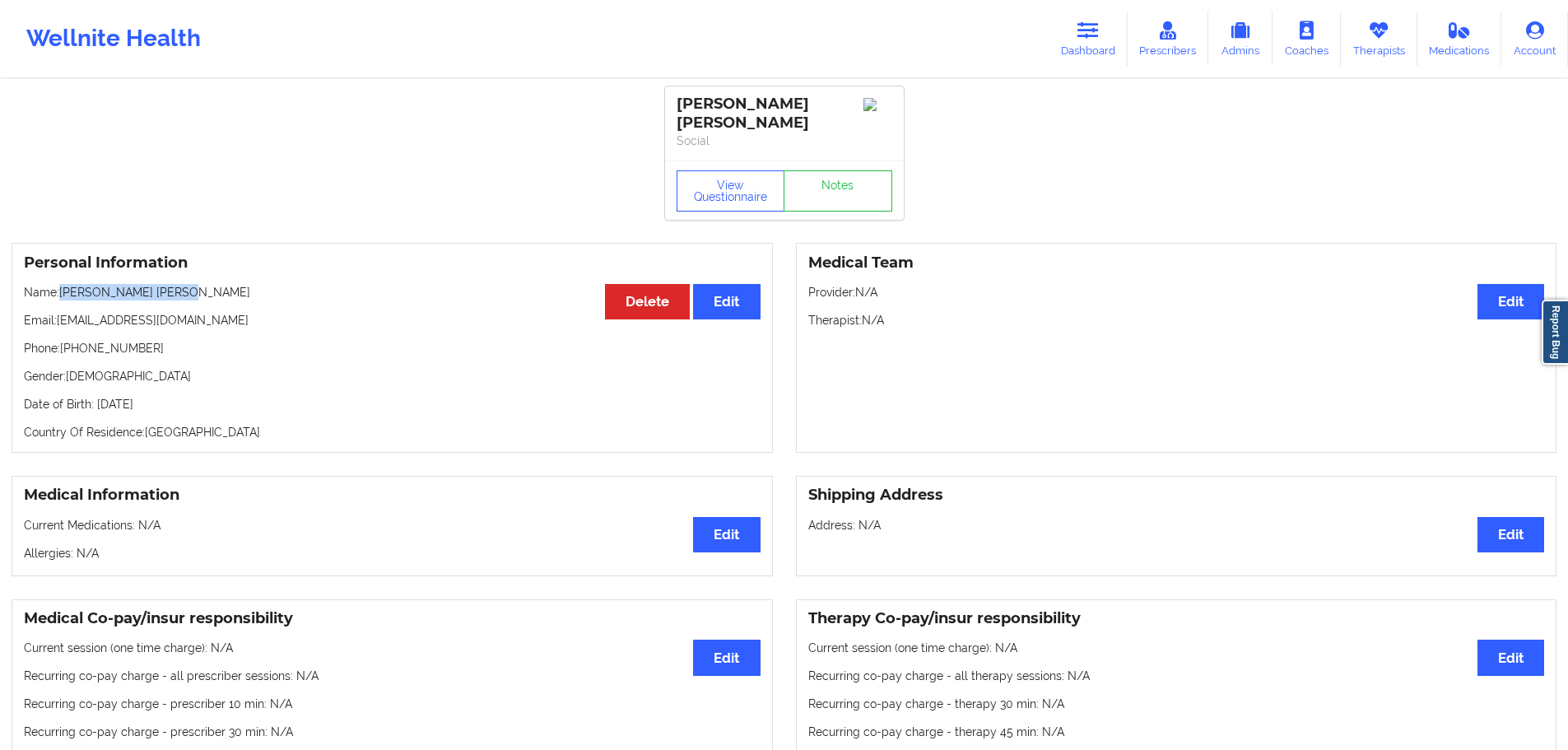
drag, startPoint x: 174, startPoint y: 274, endPoint x: 62, endPoint y: 279, distance: 112.1
click at [62, 284] on p "Name: [PERSON_NAME] [PERSON_NAME]" at bounding box center [392, 292] width 737 height 16
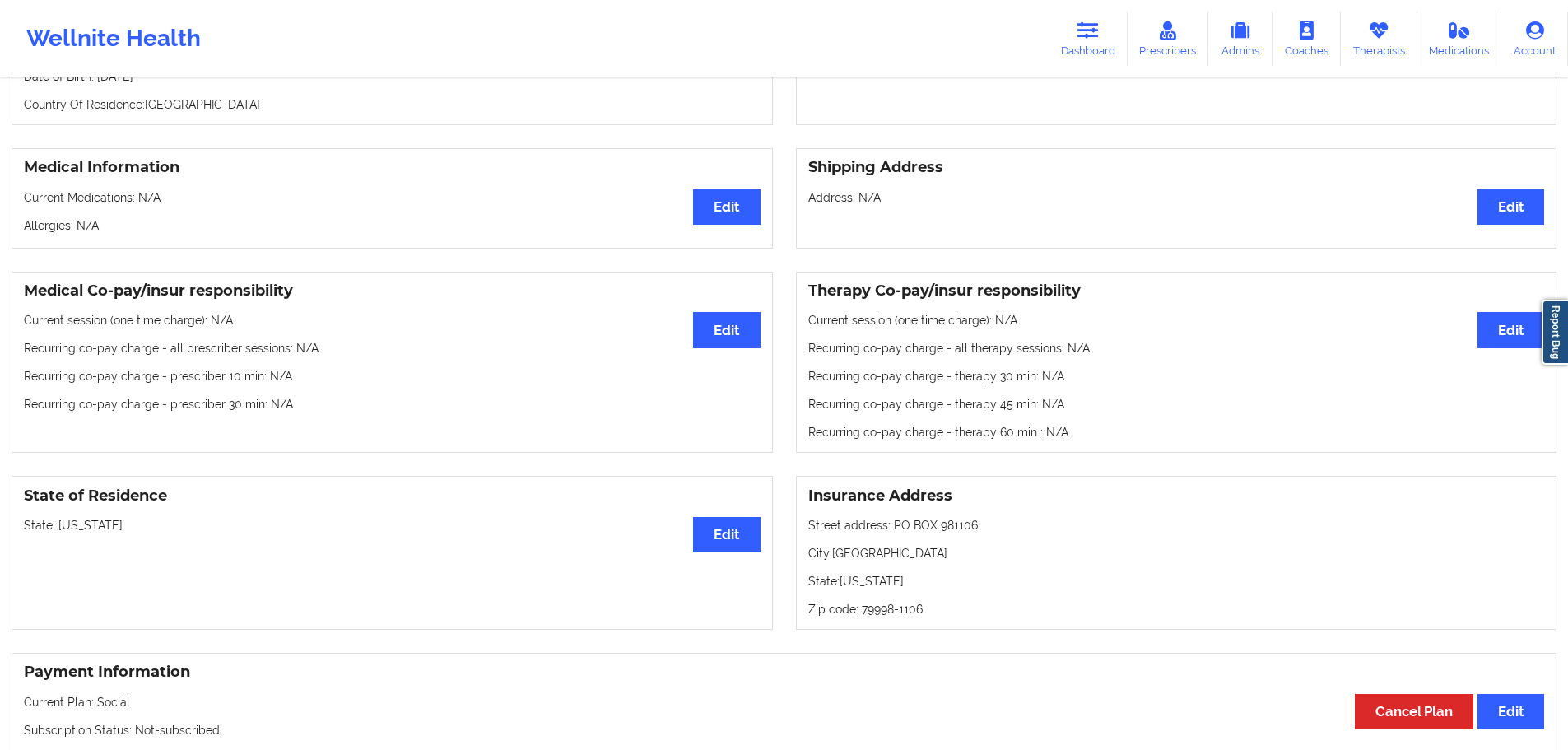
scroll to position [329, 0]
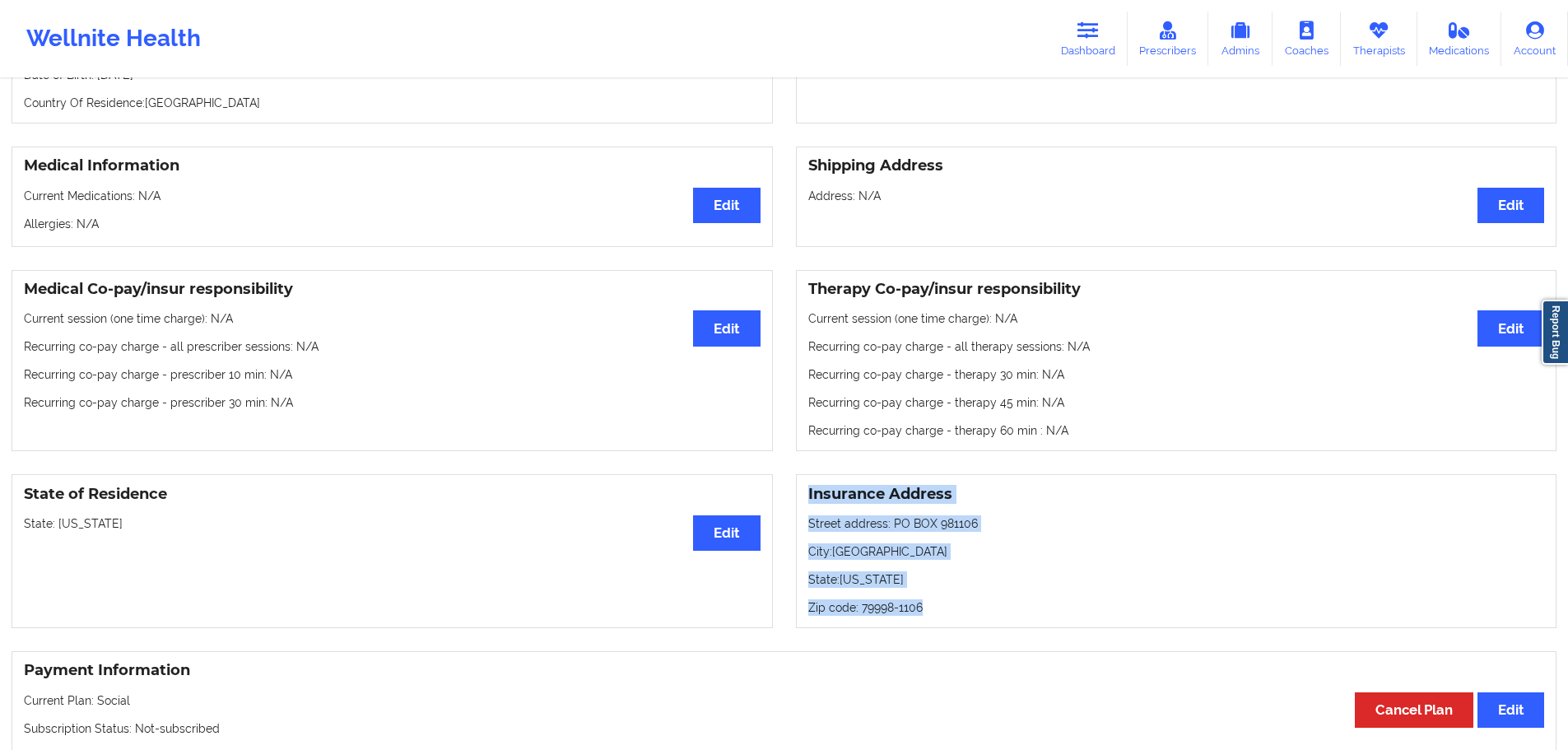
drag, startPoint x: 938, startPoint y: 594, endPoint x: 804, endPoint y: 478, distance: 177.2
click at [804, 478] on div "Insurance Address Street address: [GEOGRAPHIC_DATA]: [GEOGRAPHIC_DATA]: [US_STA…" at bounding box center [1176, 552] width 762 height 154
drag, startPoint x: 154, startPoint y: 504, endPoint x: 58, endPoint y: 516, distance: 96.7
click at [58, 516] on p "State: [US_STATE]" at bounding box center [392, 523] width 737 height 16
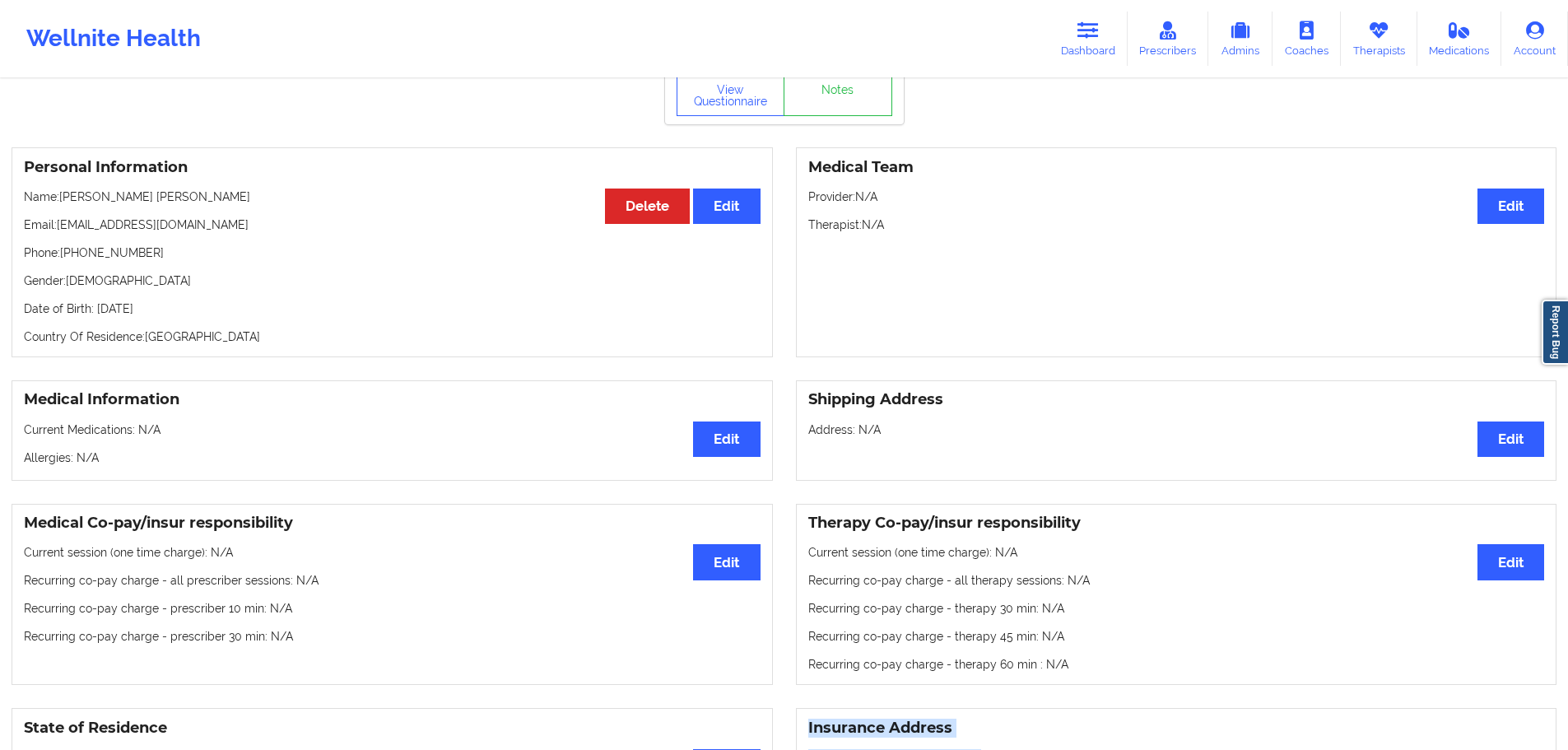
scroll to position [0, 0]
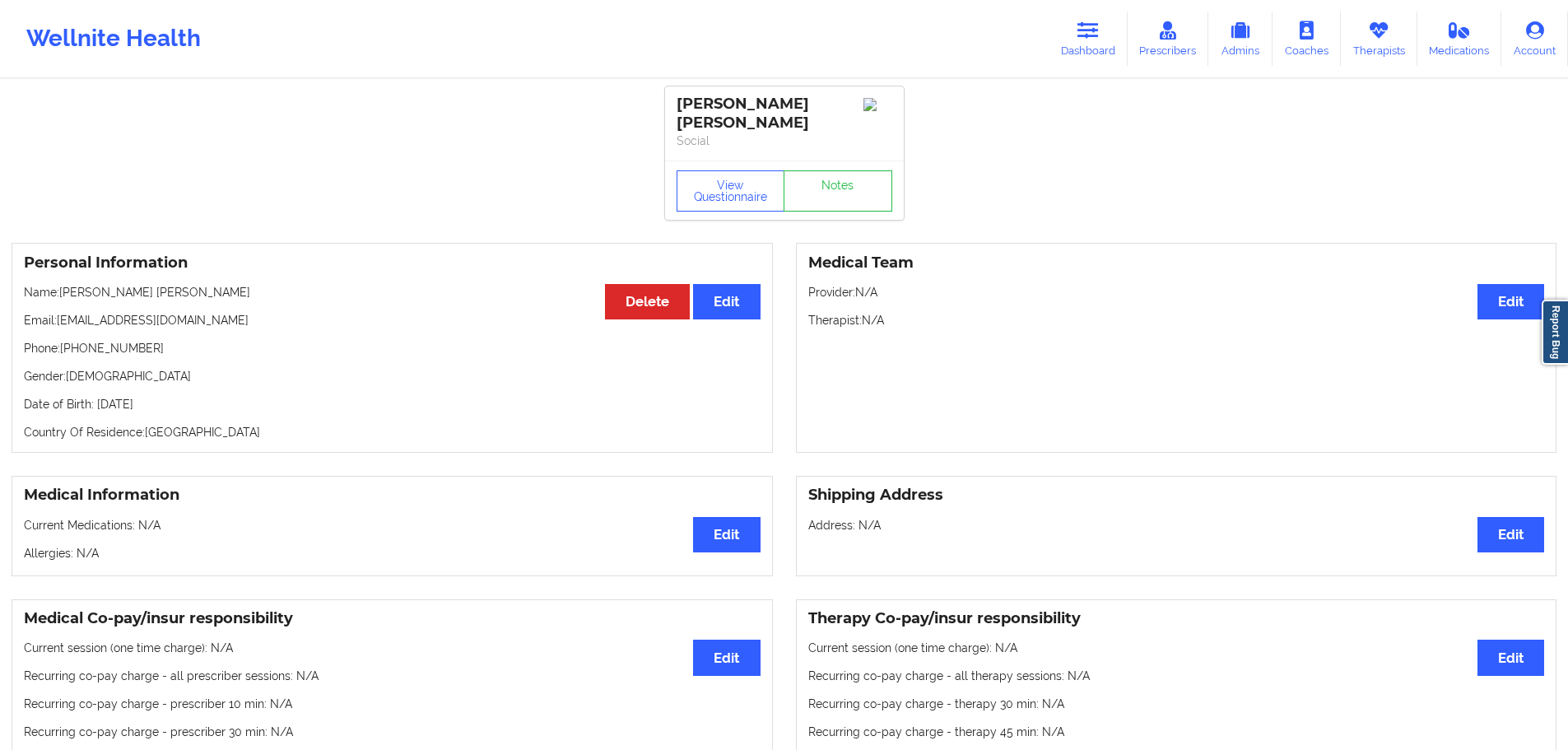
drag, startPoint x: 188, startPoint y: 389, endPoint x: 165, endPoint y: 390, distance: 23.0
click at [173, 395] on p "Date of Birth: [DEMOGRAPHIC_DATA]" at bounding box center [392, 403] width 737 height 16
click at [166, 395] on p "Date of Birth: [DEMOGRAPHIC_DATA]" at bounding box center [392, 403] width 737 height 16
drag, startPoint x: 195, startPoint y: 268, endPoint x: 11, endPoint y: 328, distance: 193.5
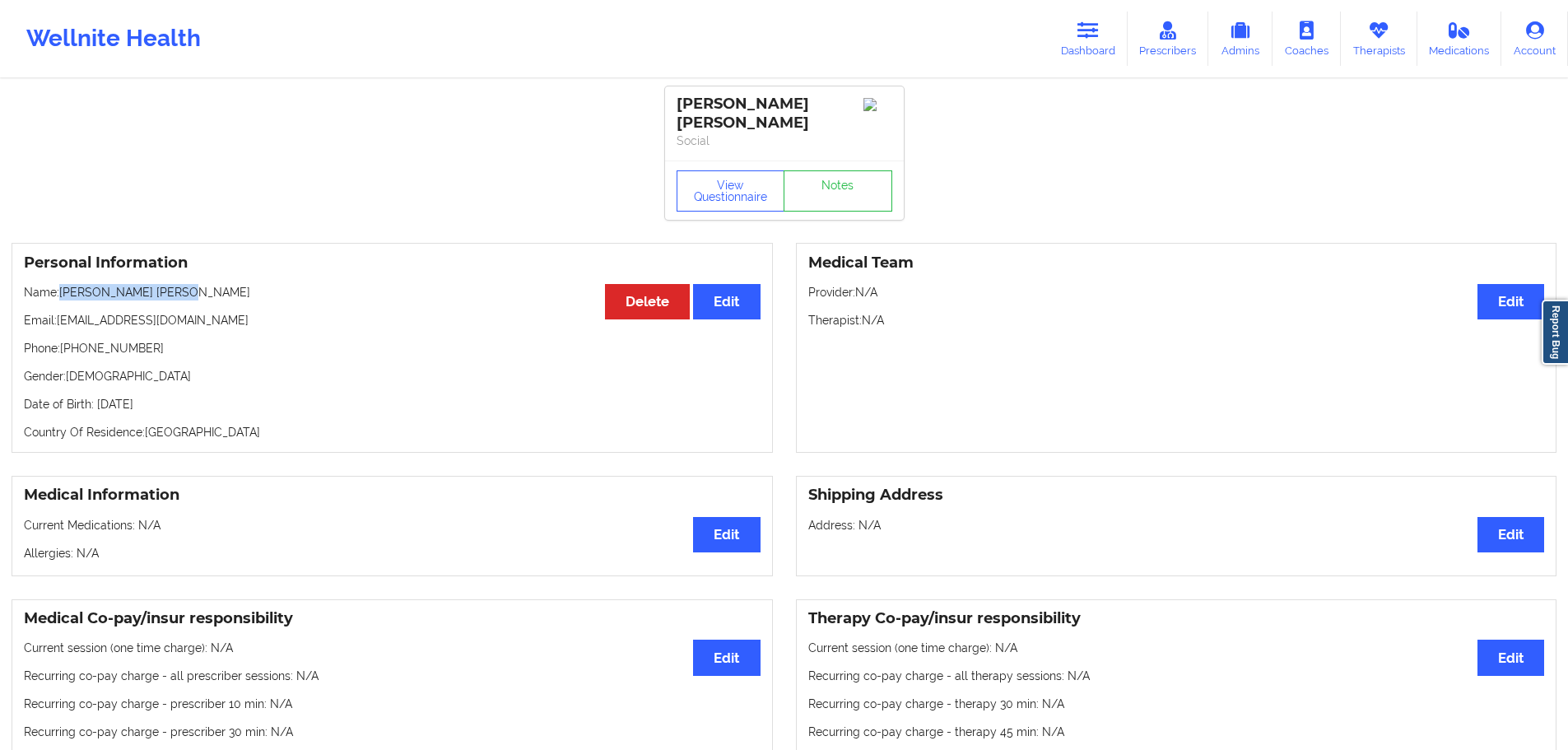
click at [63, 279] on div "Personal Information Edit Delete Name: [PERSON_NAME] [PERSON_NAME] Email: [EMAI…" at bounding box center [392, 348] width 762 height 210
drag, startPoint x: 150, startPoint y: 334, endPoint x: 16, endPoint y: 375, distance: 140.1
click at [60, 340] on p "Phone: [PHONE_NUMBER]" at bounding box center [392, 348] width 737 height 16
click at [1082, 36] on icon at bounding box center [1089, 30] width 21 height 18
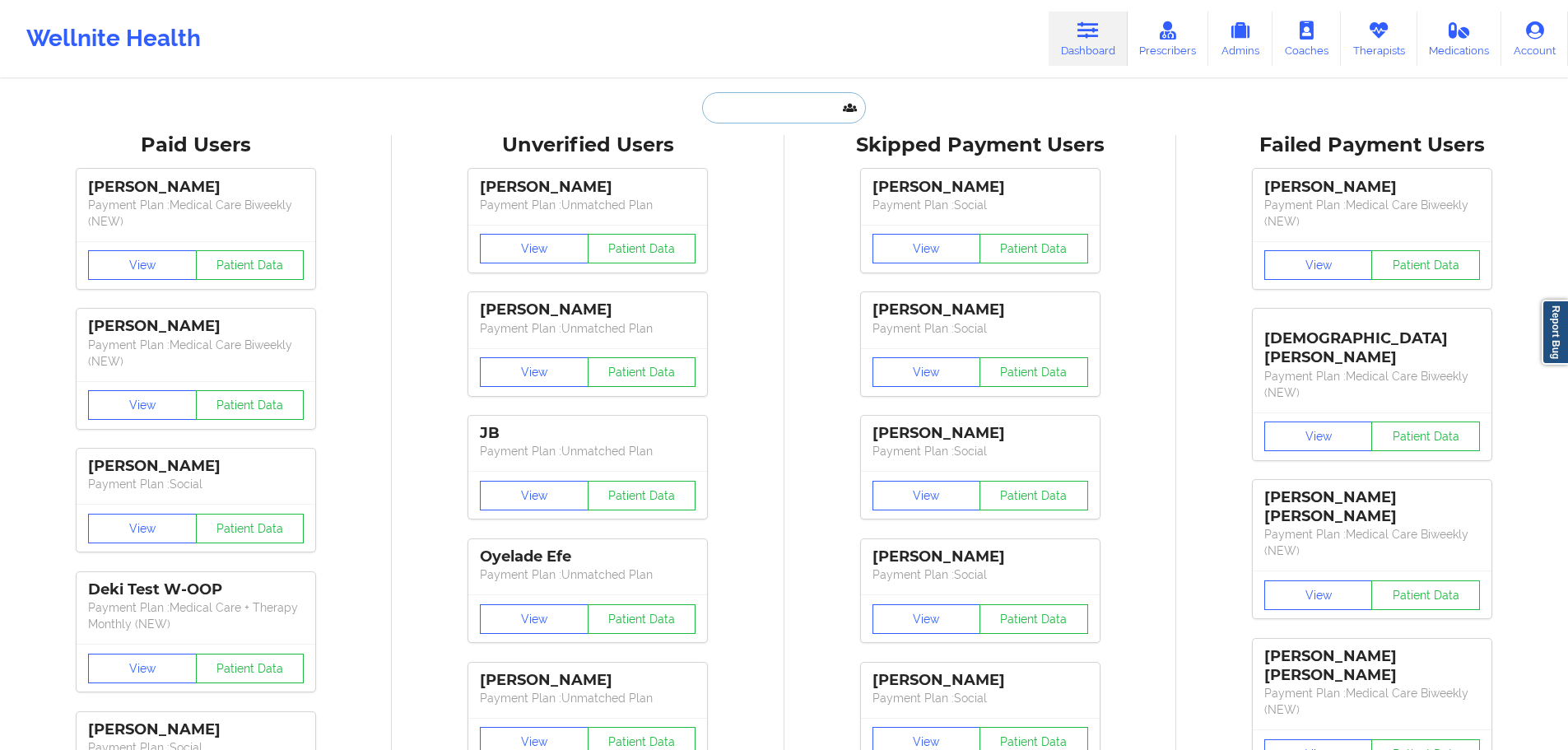
click at [782, 105] on input "text" at bounding box center [784, 108] width 163 height 31
paste input "[EMAIL_ADDRESS][DOMAIN_NAME]"
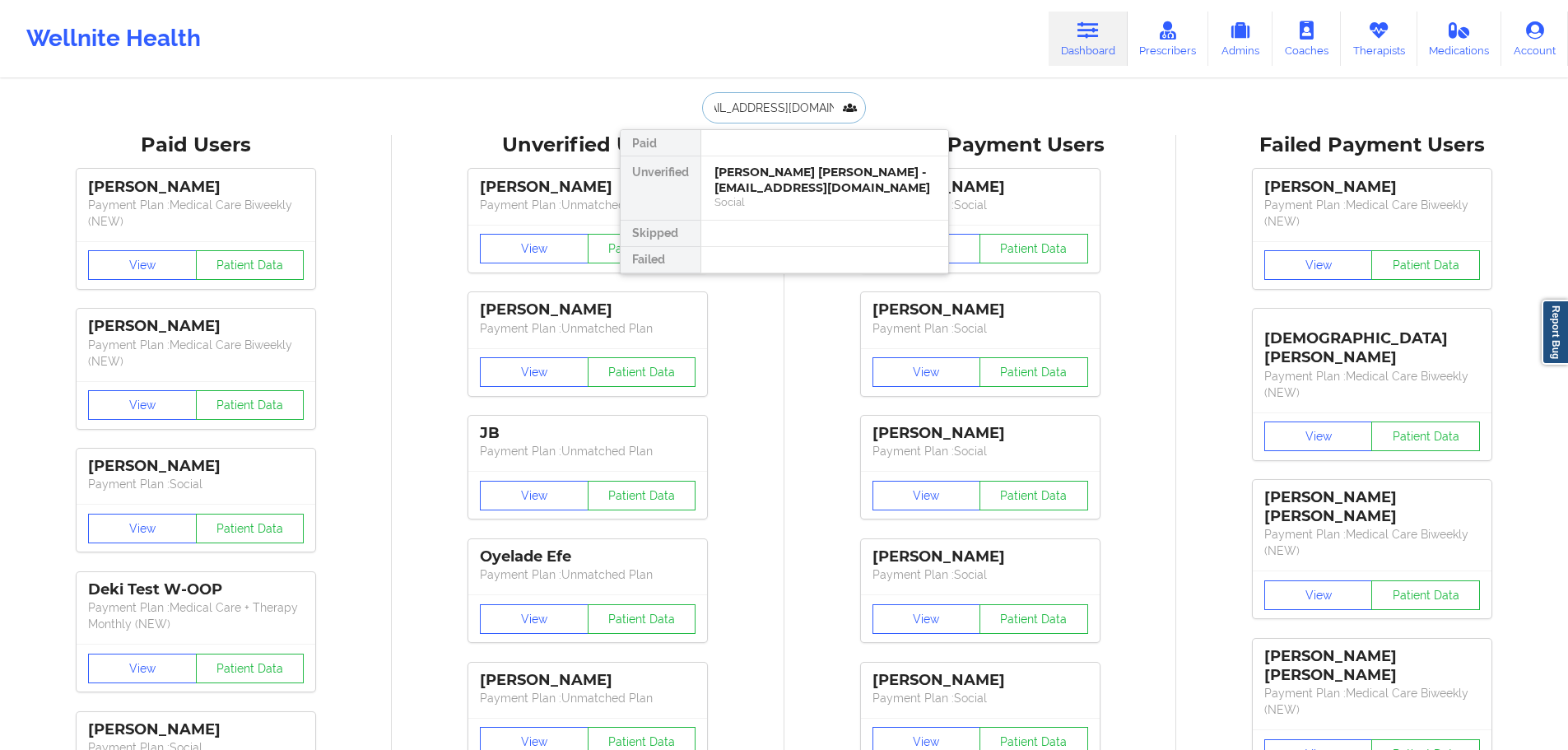
type input "[EMAIL_ADDRESS][DOMAIN_NAME]"
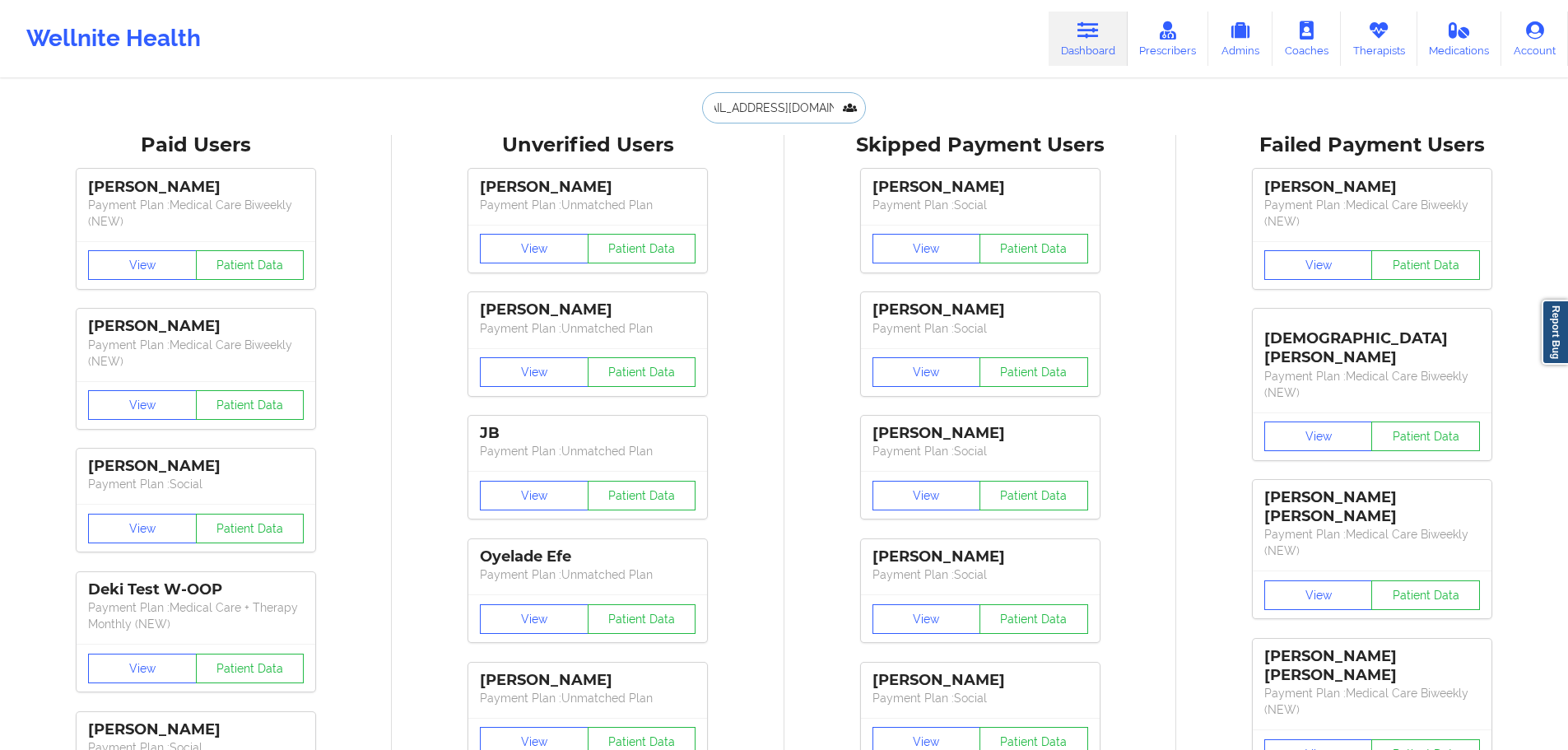
scroll to position [0, 0]
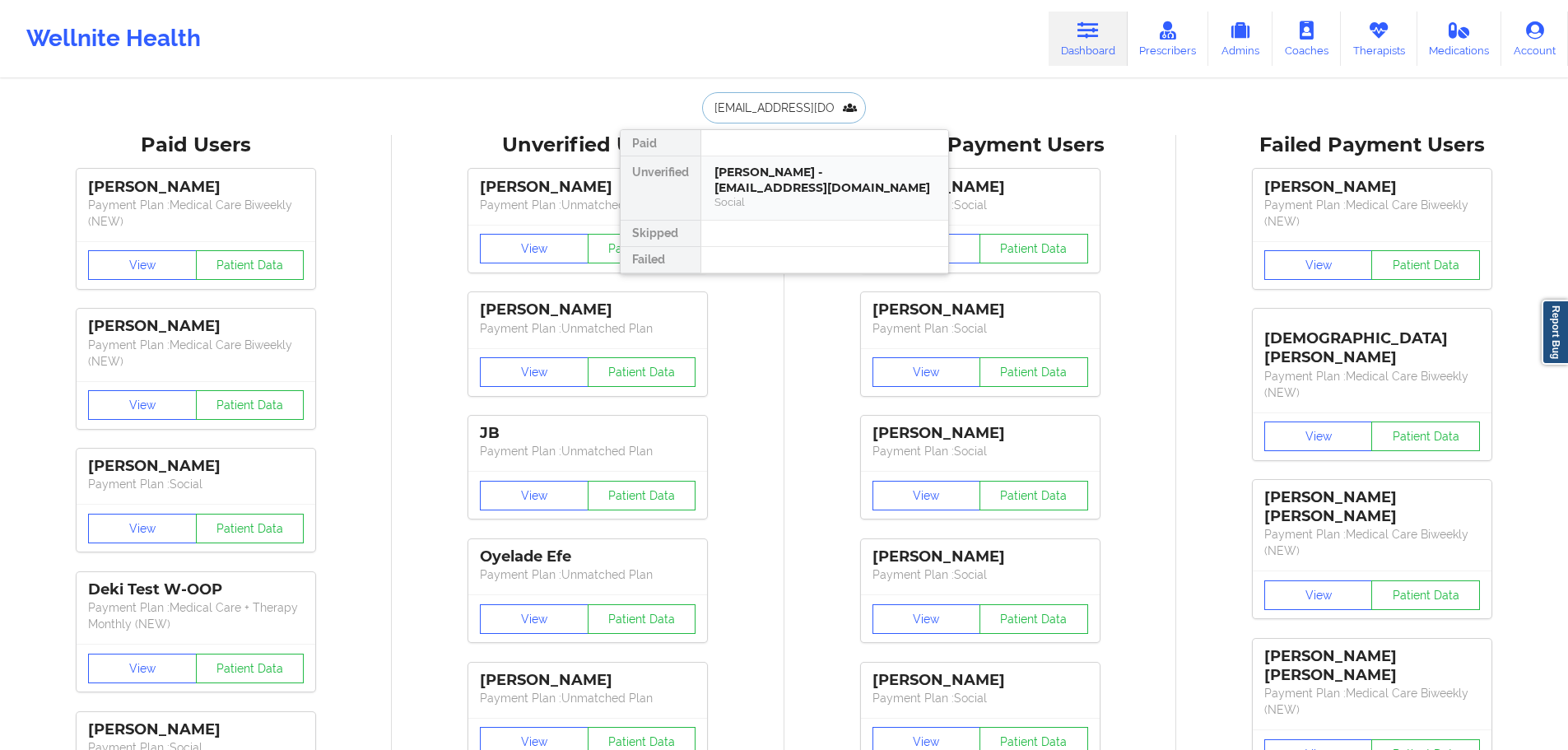
click at [764, 191] on div "[PERSON_NAME] - [EMAIL_ADDRESS][DOMAIN_NAME]" at bounding box center [825, 180] width 220 height 30
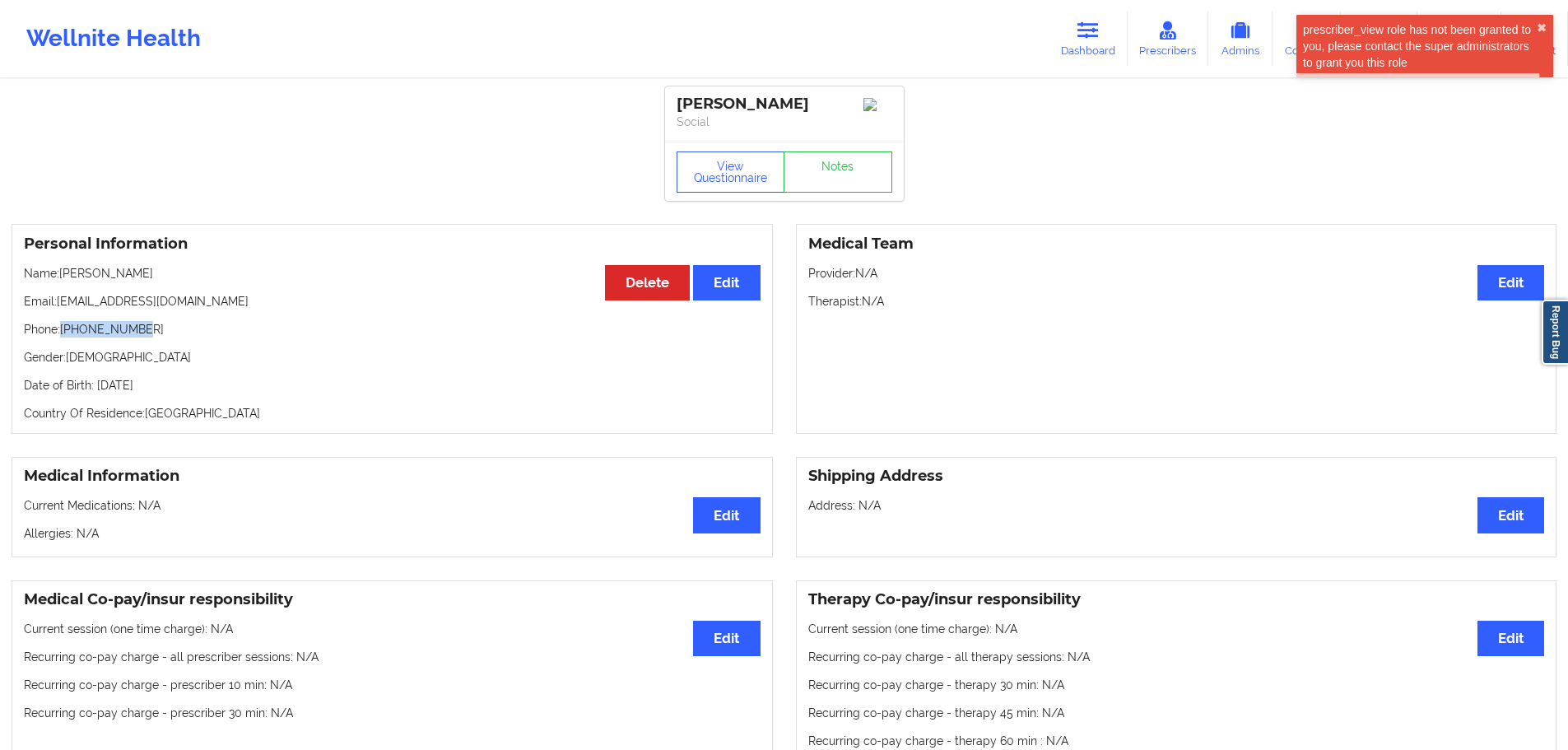
drag, startPoint x: 147, startPoint y: 330, endPoint x: 64, endPoint y: 331, distance: 83.0
click at [64, 331] on p "Phone: [PHONE_NUMBER]" at bounding box center [392, 329] width 737 height 16
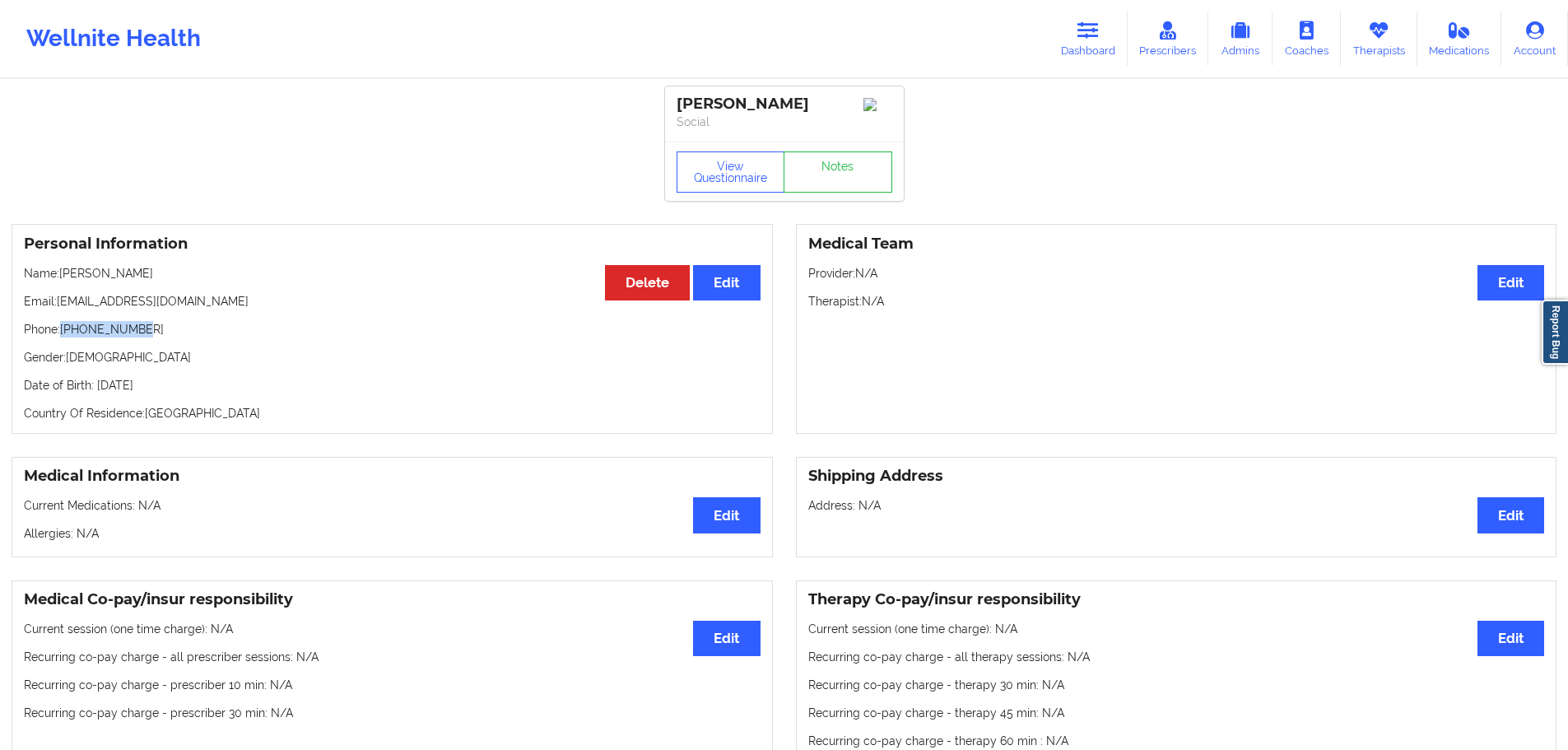
drag, startPoint x: 163, startPoint y: 278, endPoint x: 63, endPoint y: 278, distance: 100.0
click at [63, 278] on p "Name: [PERSON_NAME]" at bounding box center [392, 273] width 737 height 16
click at [727, 189] on button "View Questionnaire" at bounding box center [731, 172] width 109 height 41
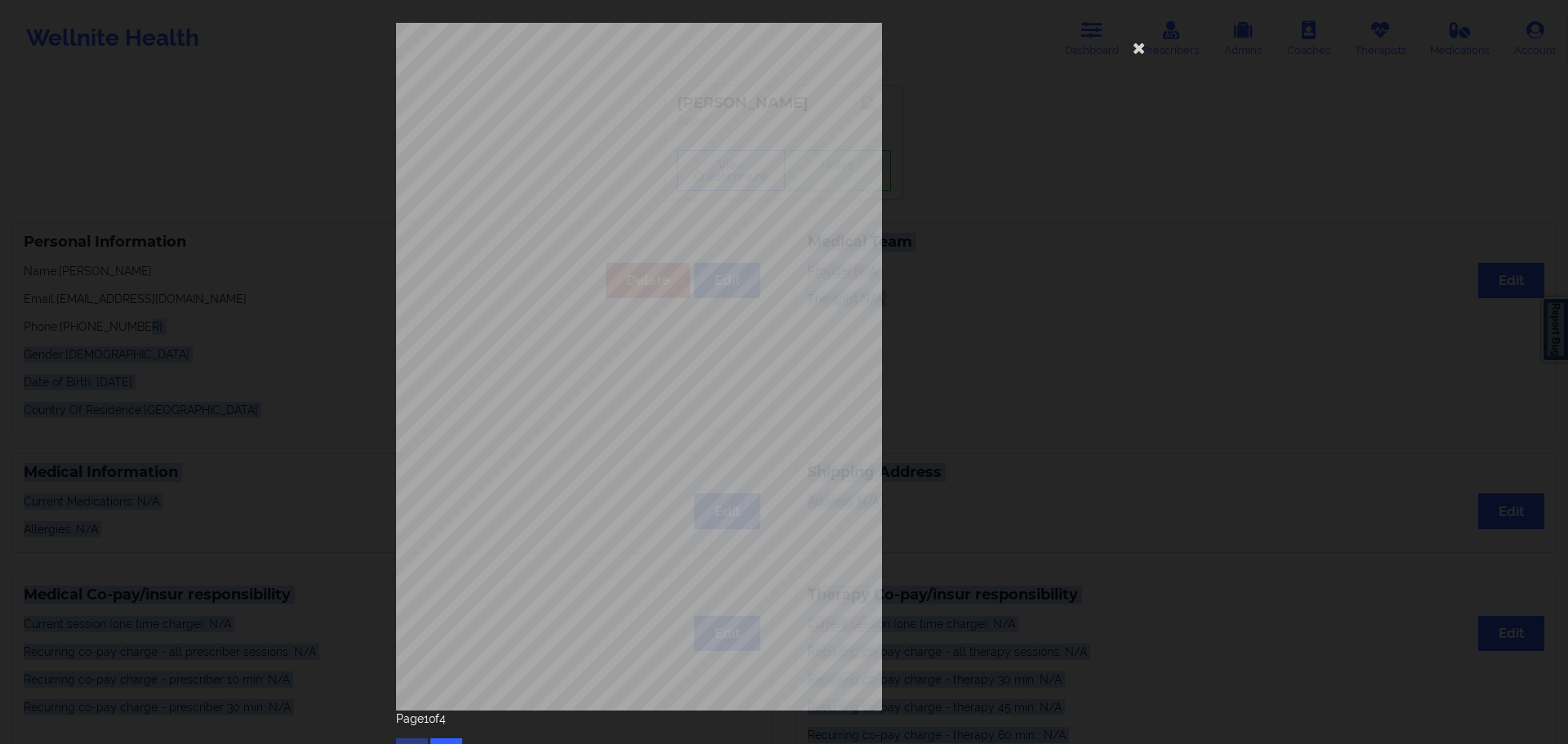
drag, startPoint x: 147, startPoint y: 337, endPoint x: 64, endPoint y: 337, distance: 83.0
click at [64, 337] on body "Wellnite Health Dashboard Prescribers Admins Coaches Therapists Medications Acc…" at bounding box center [784, 372] width 1568 height 744
click at [449, 741] on button "button" at bounding box center [446, 753] width 32 height 29
drag, startPoint x: 1136, startPoint y: 48, endPoint x: 1018, endPoint y: 129, distance: 143.1
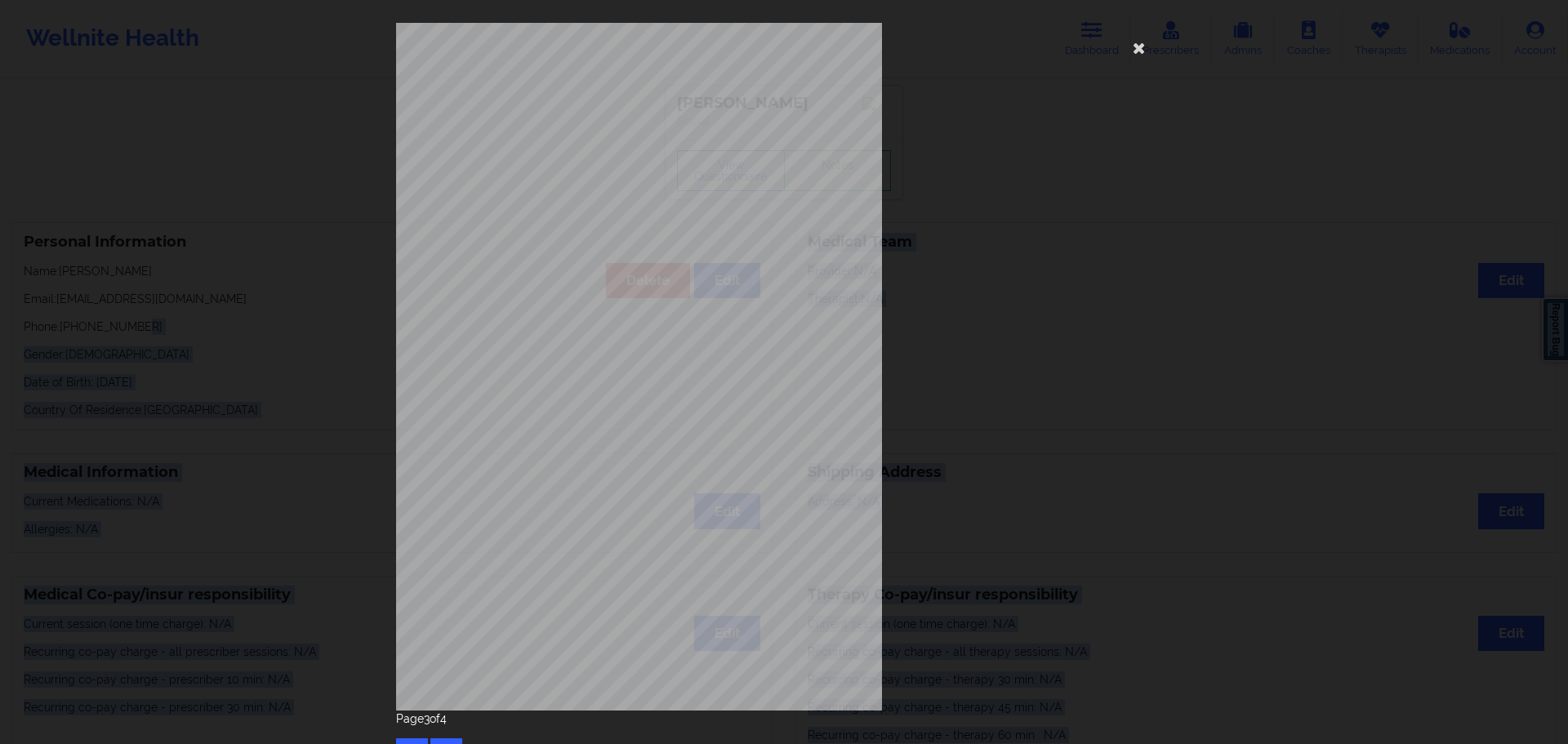
click at [1136, 48] on icon at bounding box center [1140, 47] width 26 height 26
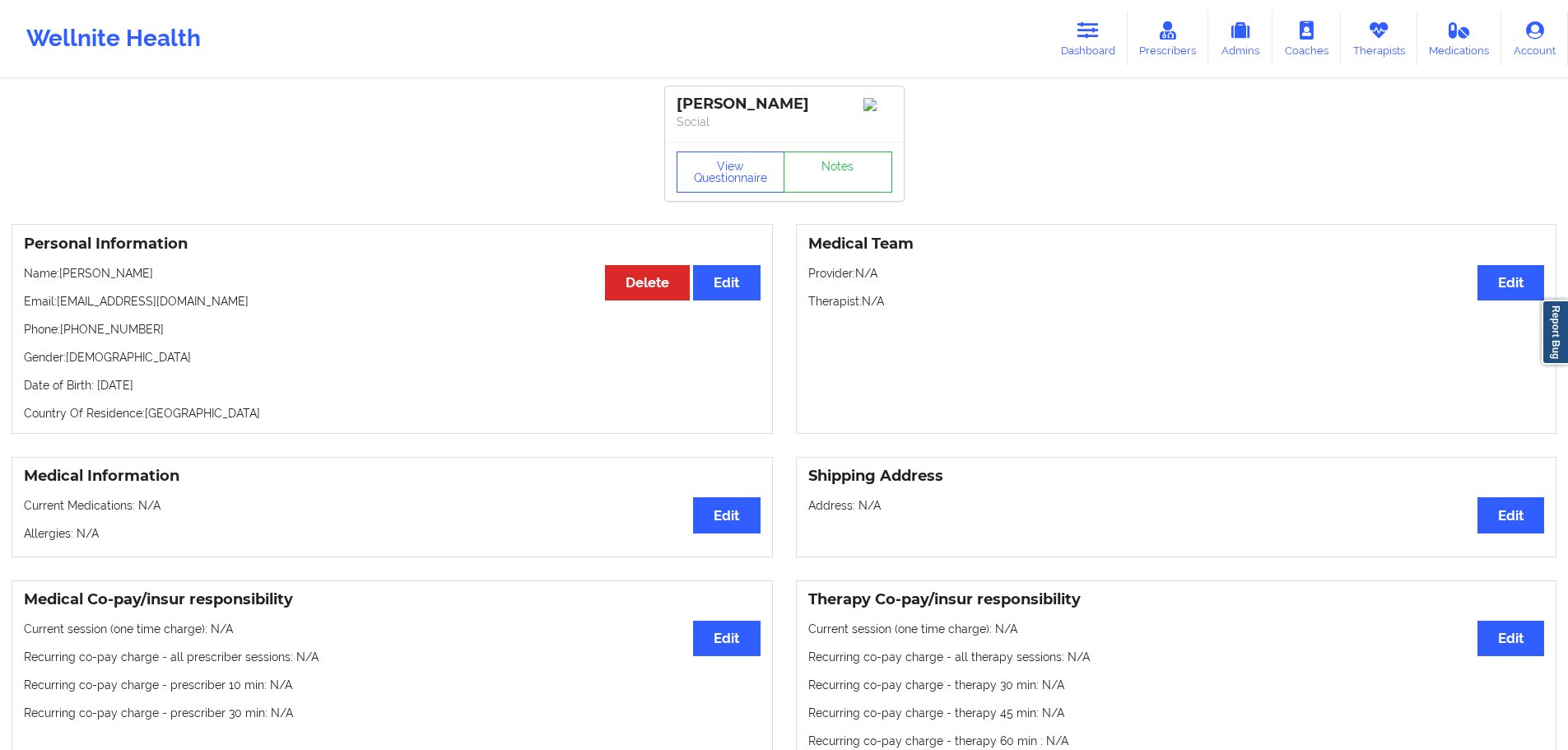
click at [199, 326] on div "Personal Information Edit Delete Name: [PERSON_NAME] Email: [EMAIL_ADDRESS][DOM…" at bounding box center [392, 329] width 762 height 210
drag, startPoint x: 119, startPoint y: 332, endPoint x: 63, endPoint y: 334, distance: 56.0
click at [63, 334] on p "Phone: [PHONE_NUMBER]" at bounding box center [392, 329] width 737 height 16
drag, startPoint x: 107, startPoint y: 274, endPoint x: 64, endPoint y: 281, distance: 43.6
click at [64, 281] on p "Name: [PERSON_NAME]" at bounding box center [392, 273] width 737 height 16
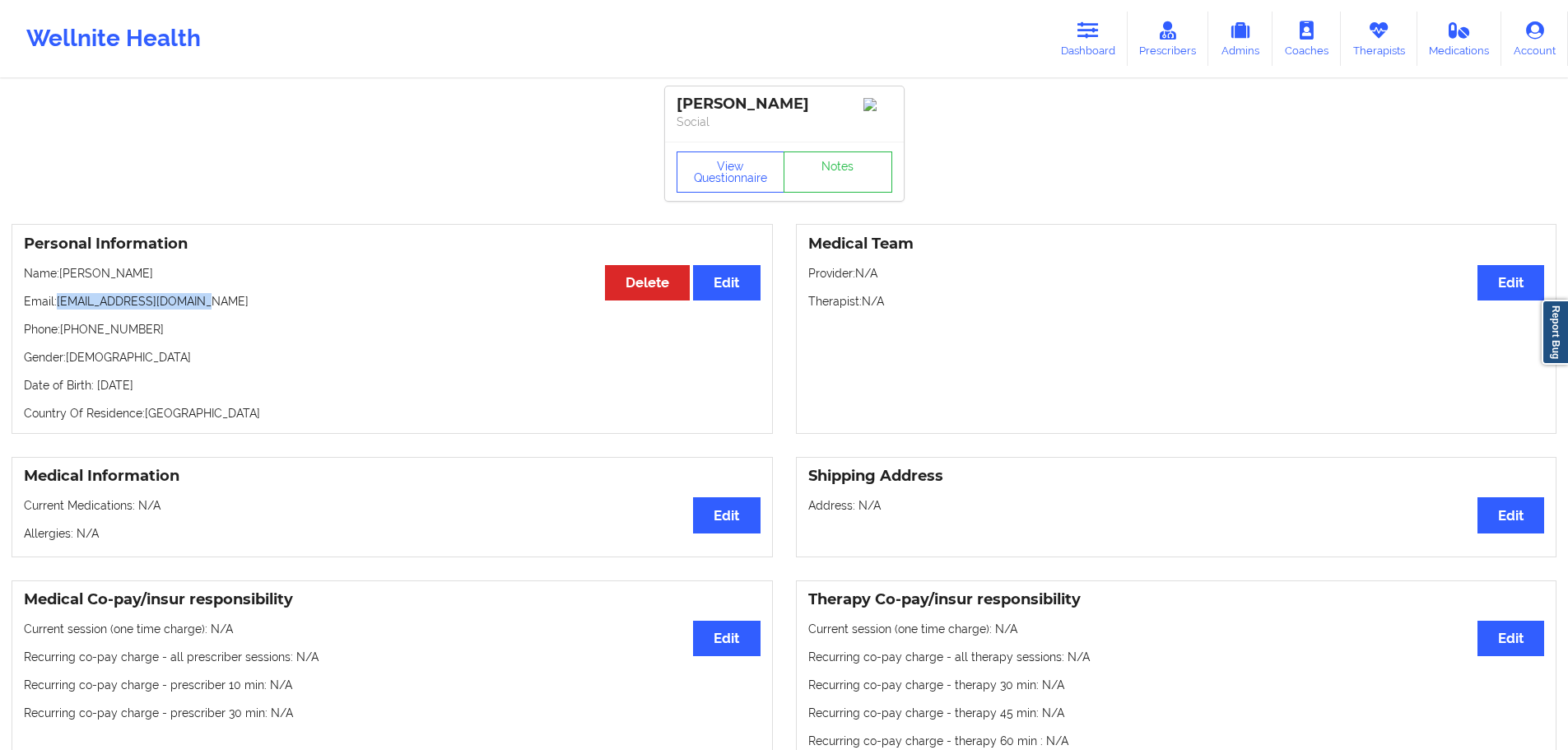
drag, startPoint x: 128, startPoint y: 301, endPoint x: 57, endPoint y: 301, distance: 71.0
click at [57, 301] on p "Email: [EMAIL_ADDRESS][DOMAIN_NAME]" at bounding box center [392, 300] width 737 height 16
drag, startPoint x: 165, startPoint y: 279, endPoint x: 64, endPoint y: 279, distance: 101.0
click at [64, 279] on p "Name: [PERSON_NAME]" at bounding box center [392, 273] width 737 height 16
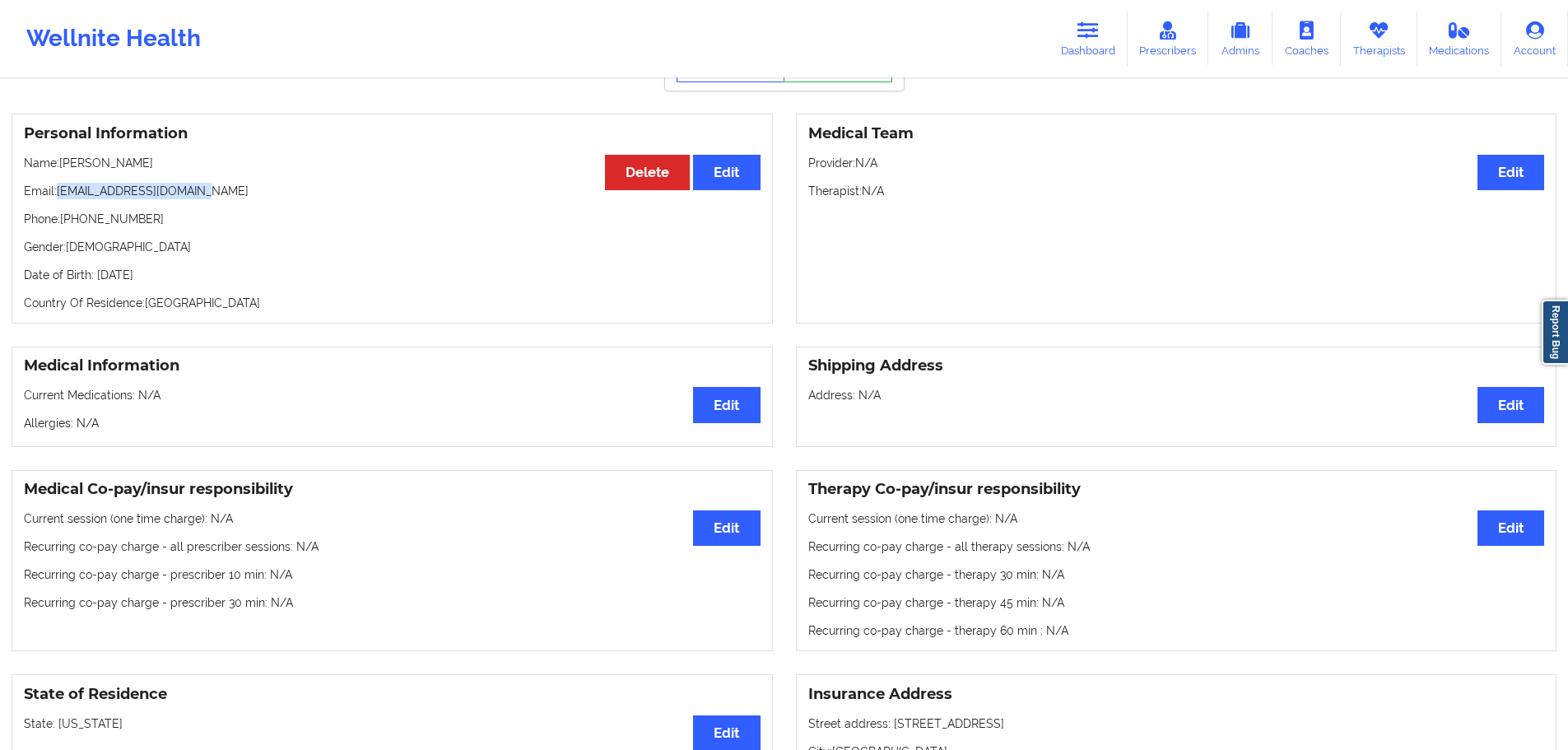
scroll to position [82, 0]
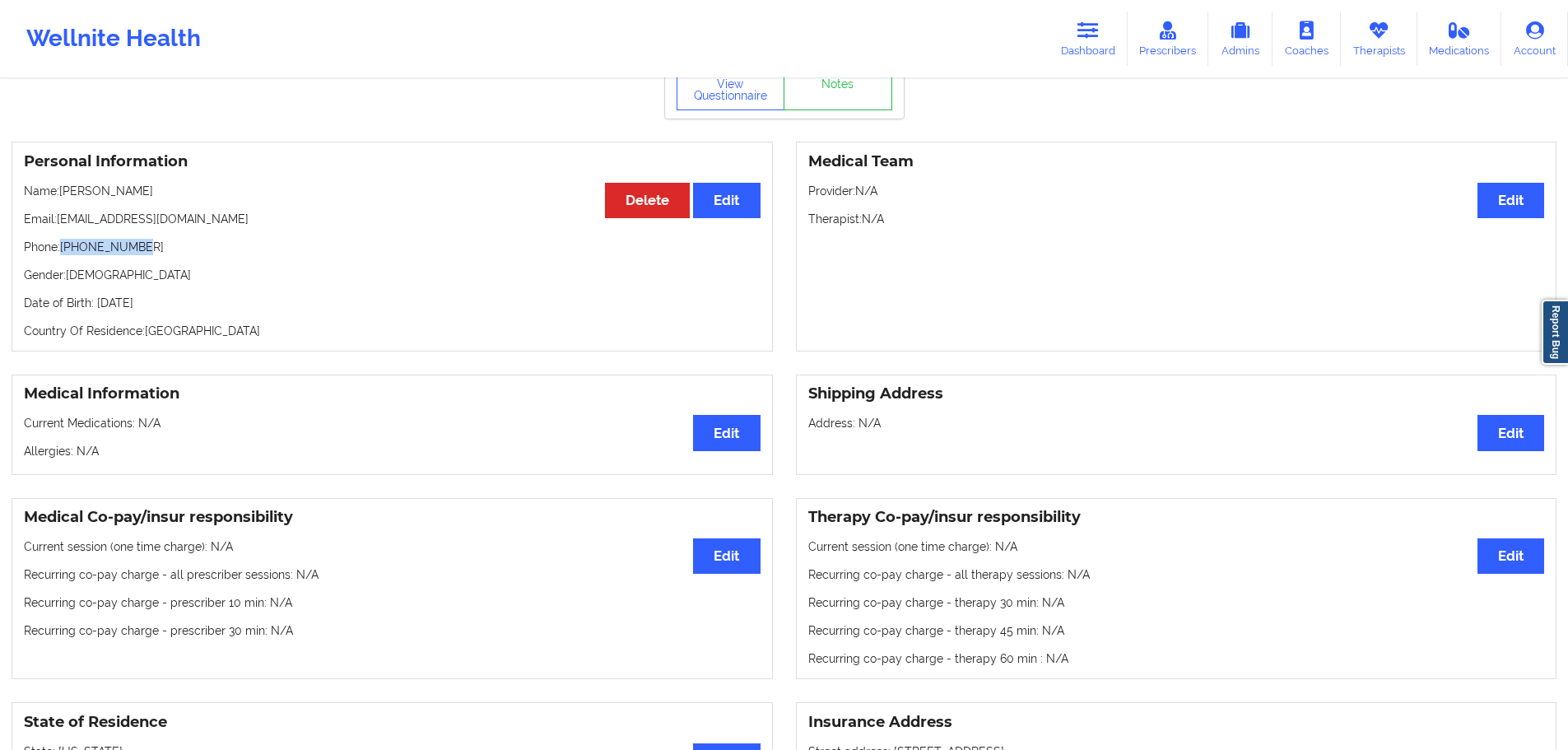
drag, startPoint x: 118, startPoint y: 253, endPoint x: 64, endPoint y: 252, distance: 54.0
click at [64, 252] on p "Phone: [PHONE_NUMBER]" at bounding box center [392, 246] width 737 height 16
click at [173, 304] on p "Date of Birth: [DEMOGRAPHIC_DATA]" at bounding box center [392, 302] width 737 height 16
